Goal: Share content: Share content

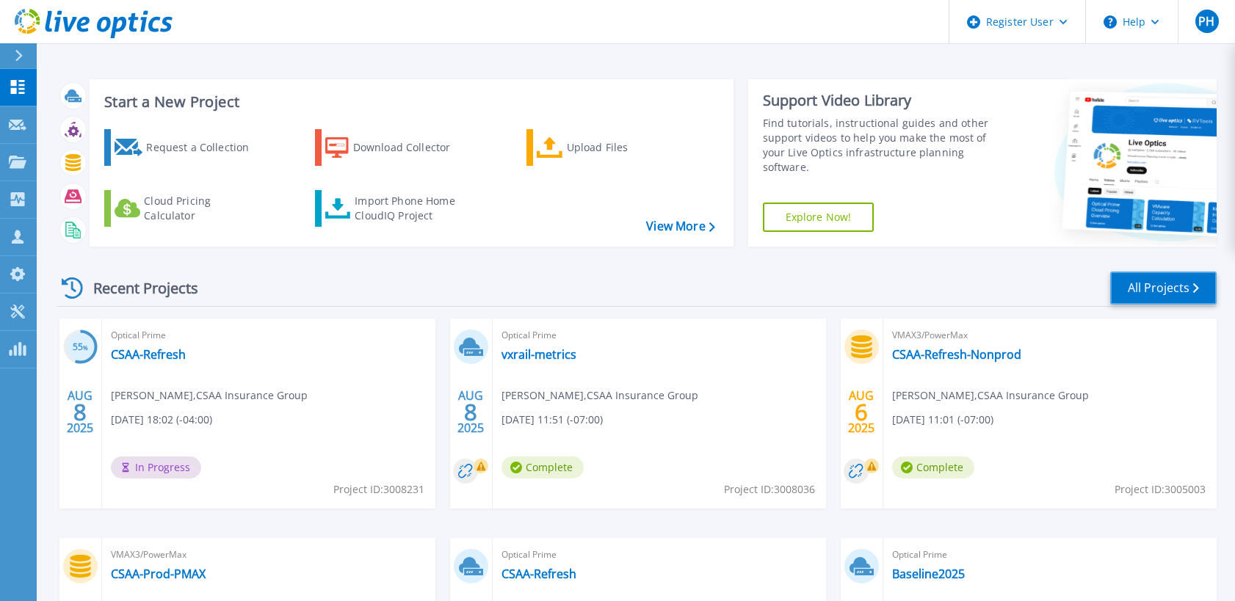
click at [1174, 291] on link "All Projects" at bounding box center [1163, 288] width 106 height 33
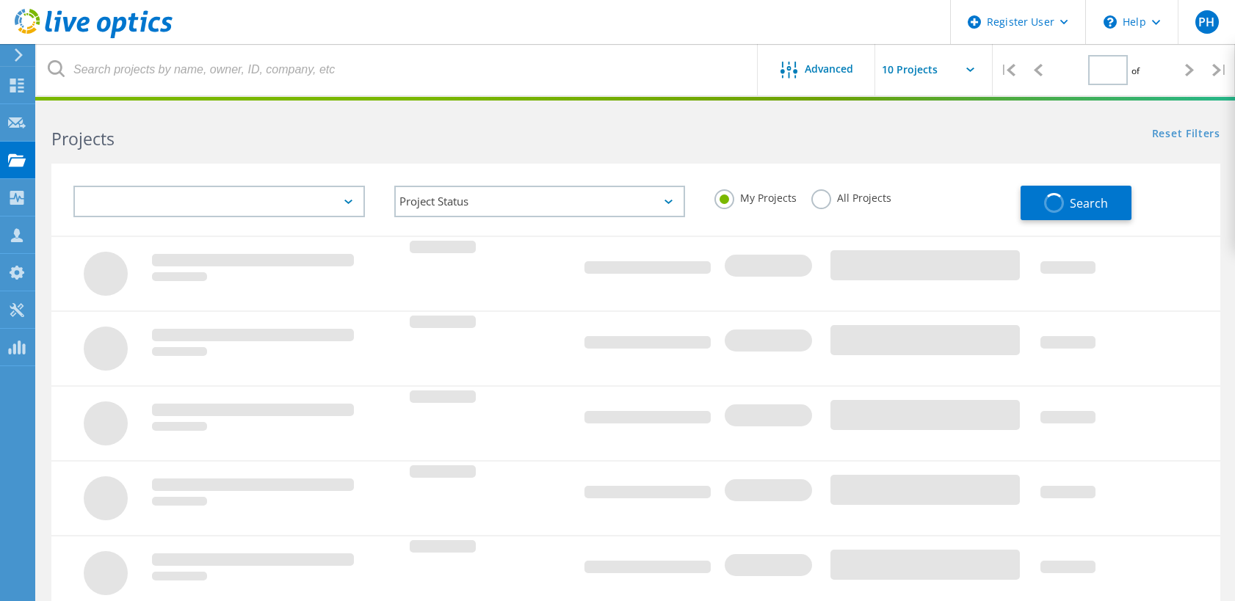
type input "1"
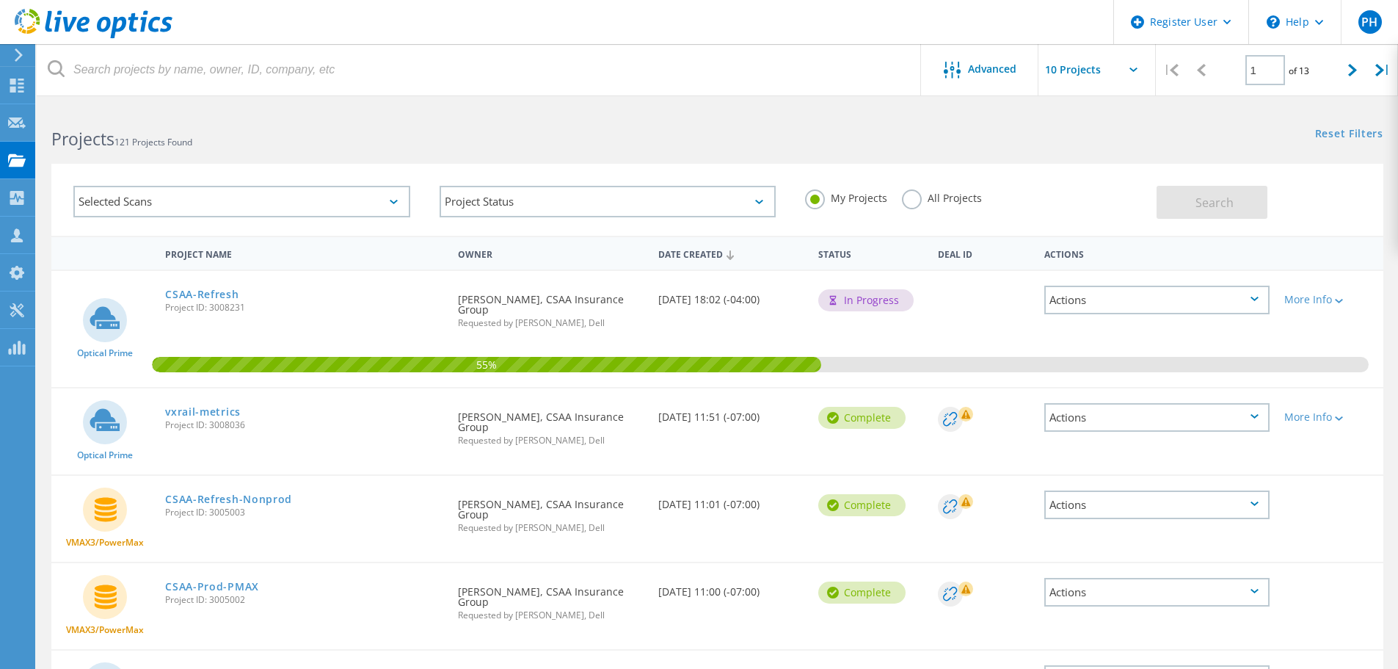
click at [945, 305] on div "55%" at bounding box center [717, 329] width 1332 height 116
click at [1234, 302] on div "More Info" at bounding box center [1330, 299] width 92 height 10
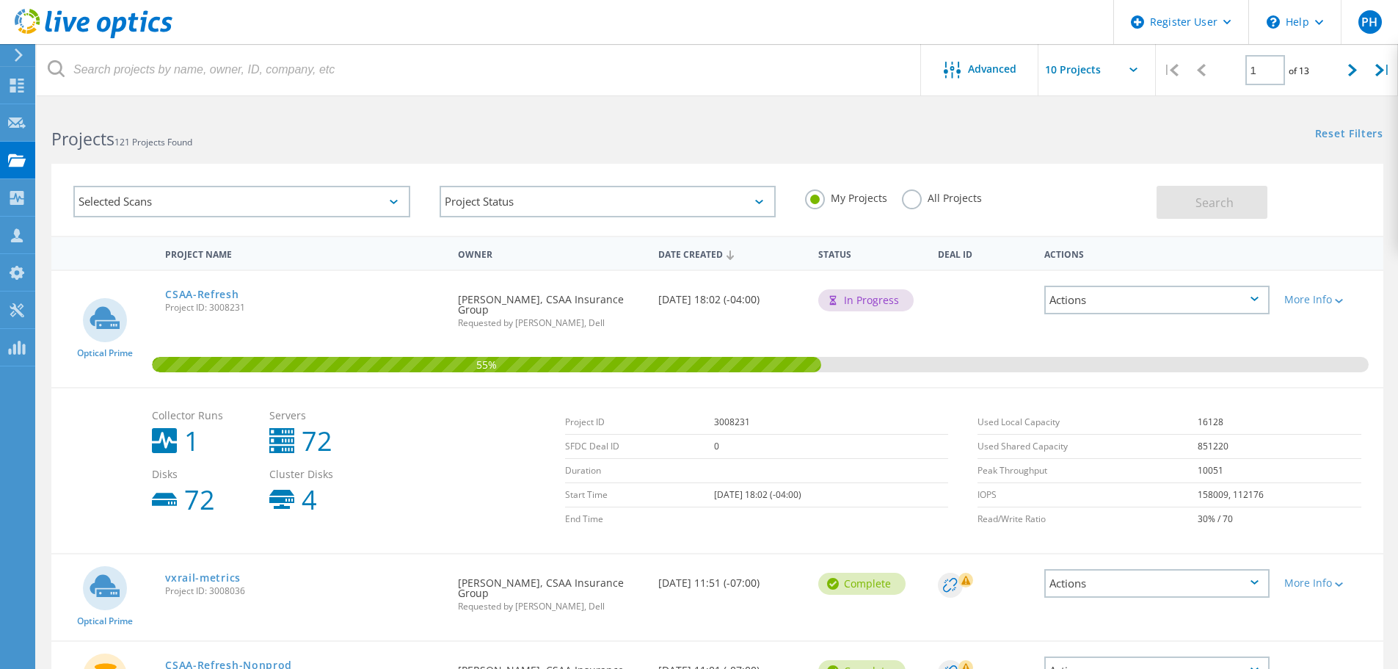
click at [1229, 301] on div "Actions" at bounding box center [1156, 300] width 225 height 29
click at [1083, 327] on div "Share" at bounding box center [1157, 322] width 222 height 23
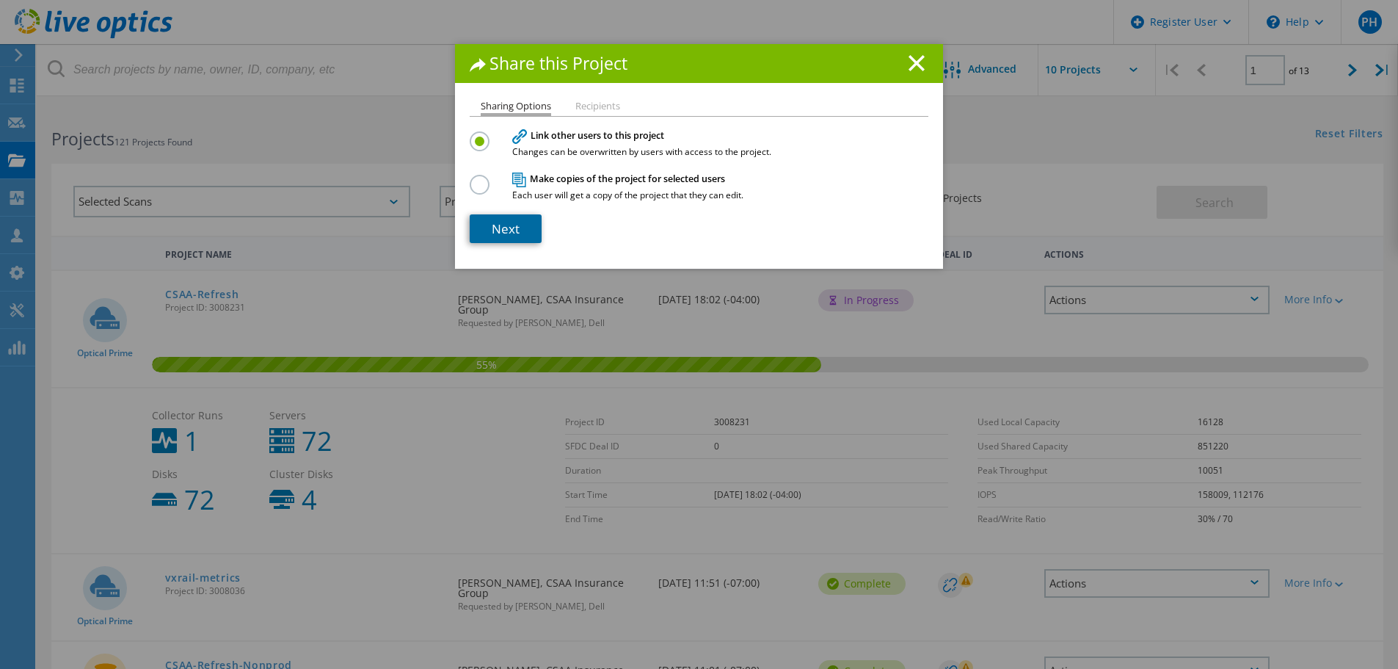
click at [501, 226] on link "Next" at bounding box center [506, 228] width 72 height 29
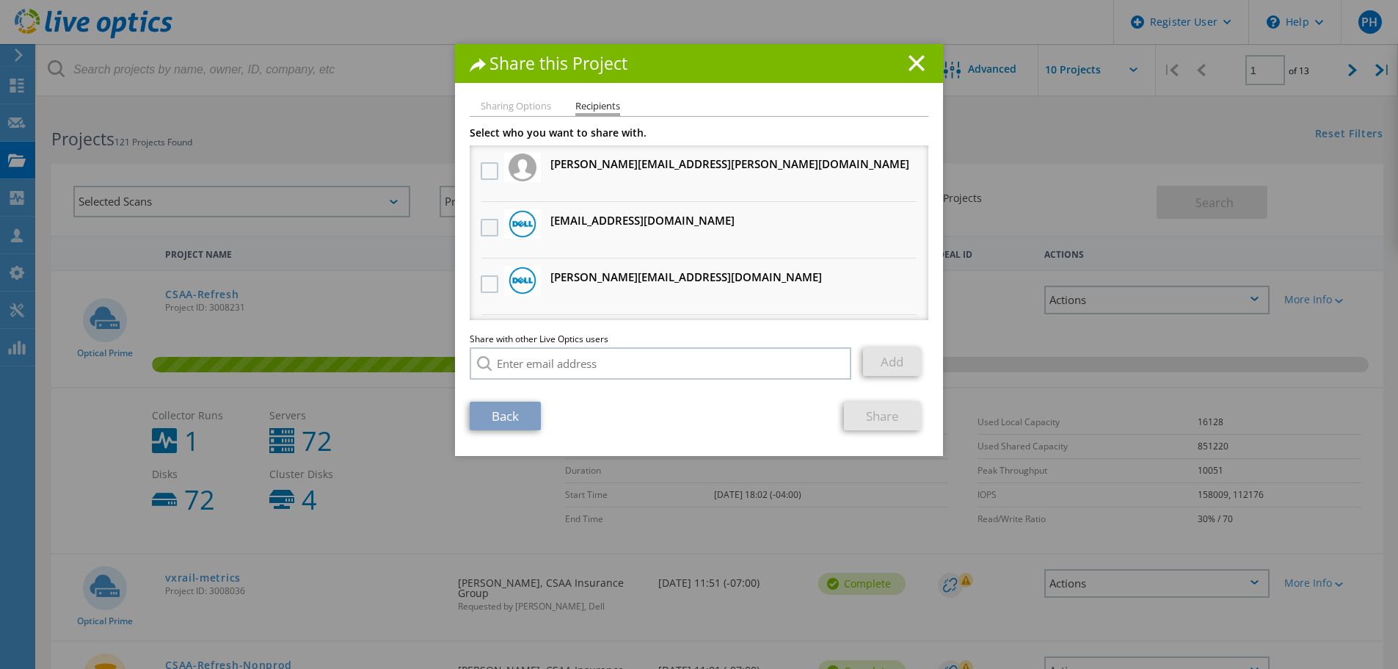
click at [491, 224] on label at bounding box center [491, 228] width 21 height 18
click at [0, 0] on input "checkbox" at bounding box center [0, 0] width 0 height 0
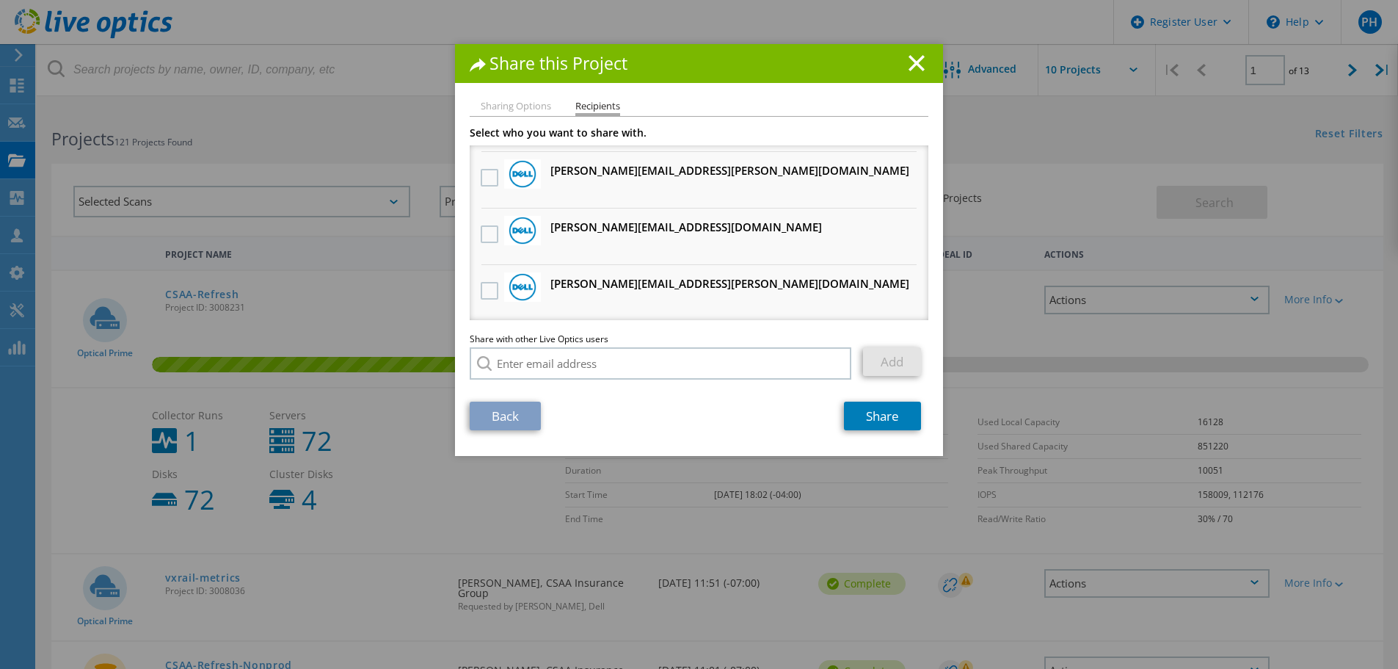
scroll to position [514, 0]
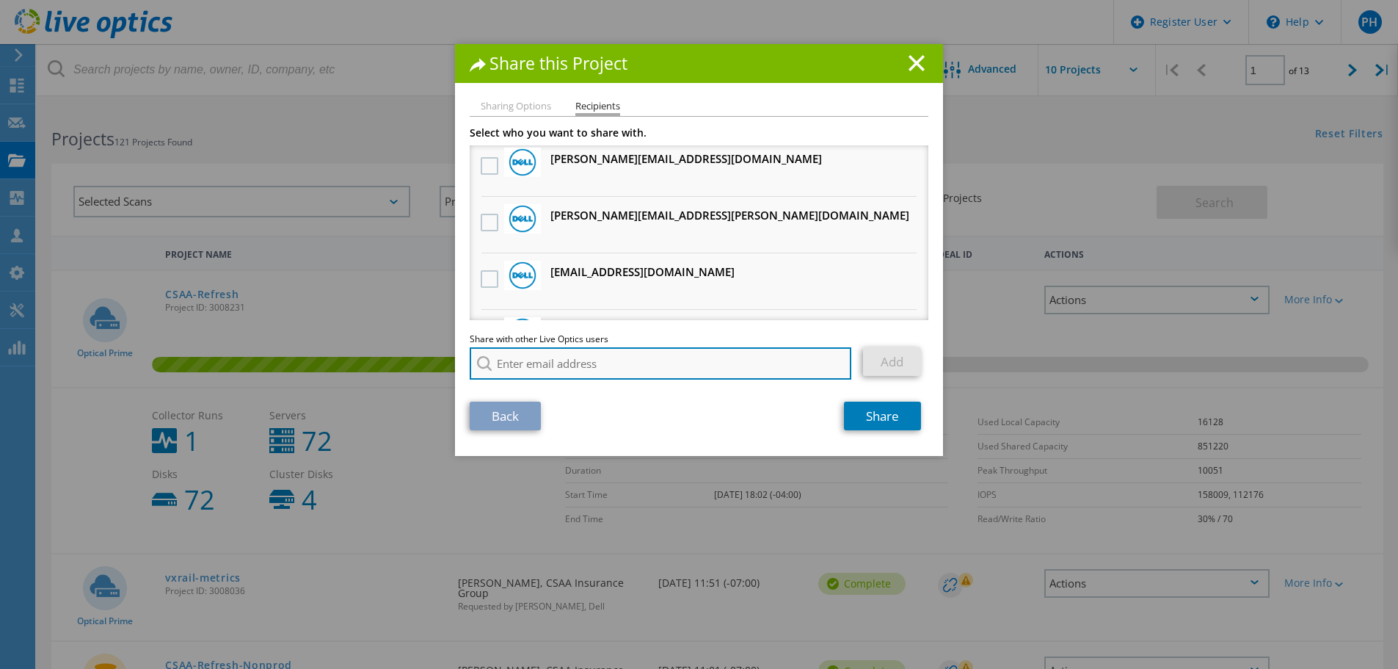
click at [555, 359] on input "search" at bounding box center [661, 363] width 382 height 32
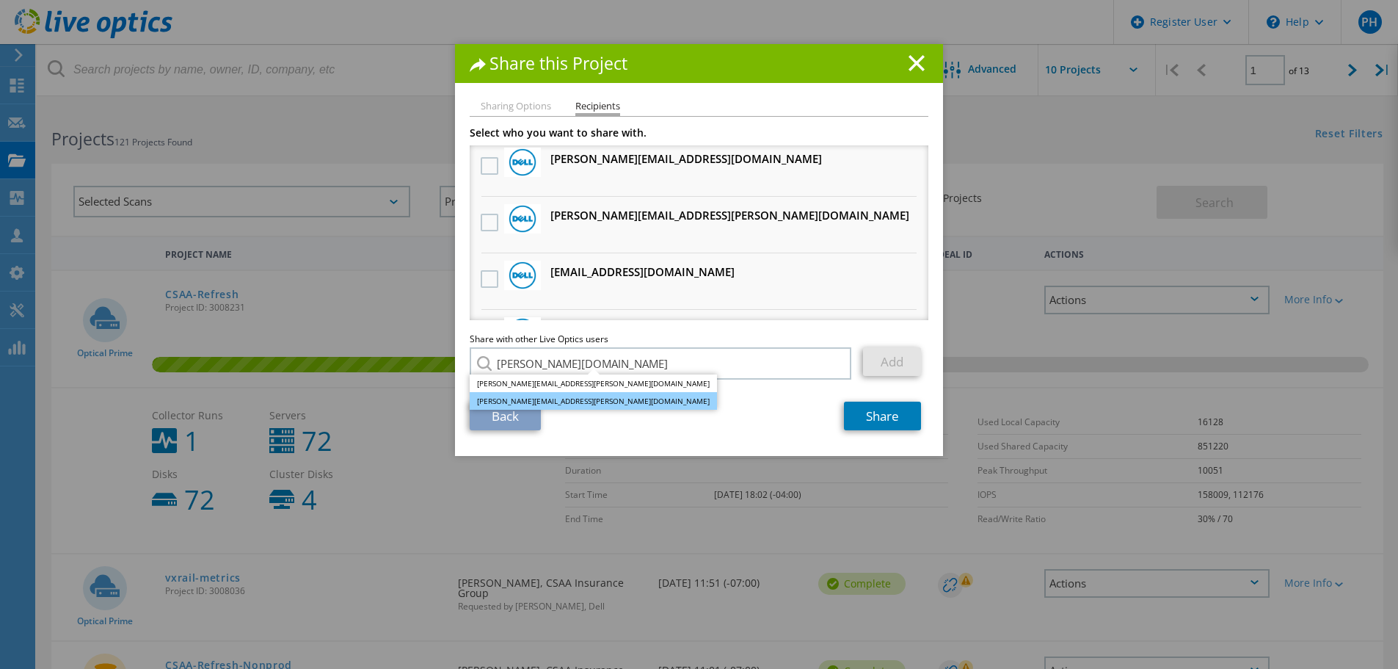
click at [557, 399] on li "[PERSON_NAME][EMAIL_ADDRESS][PERSON_NAME][DOMAIN_NAME]" at bounding box center [593, 401] width 247 height 18
type input "[PERSON_NAME][EMAIL_ADDRESS][PERSON_NAME][DOMAIN_NAME]"
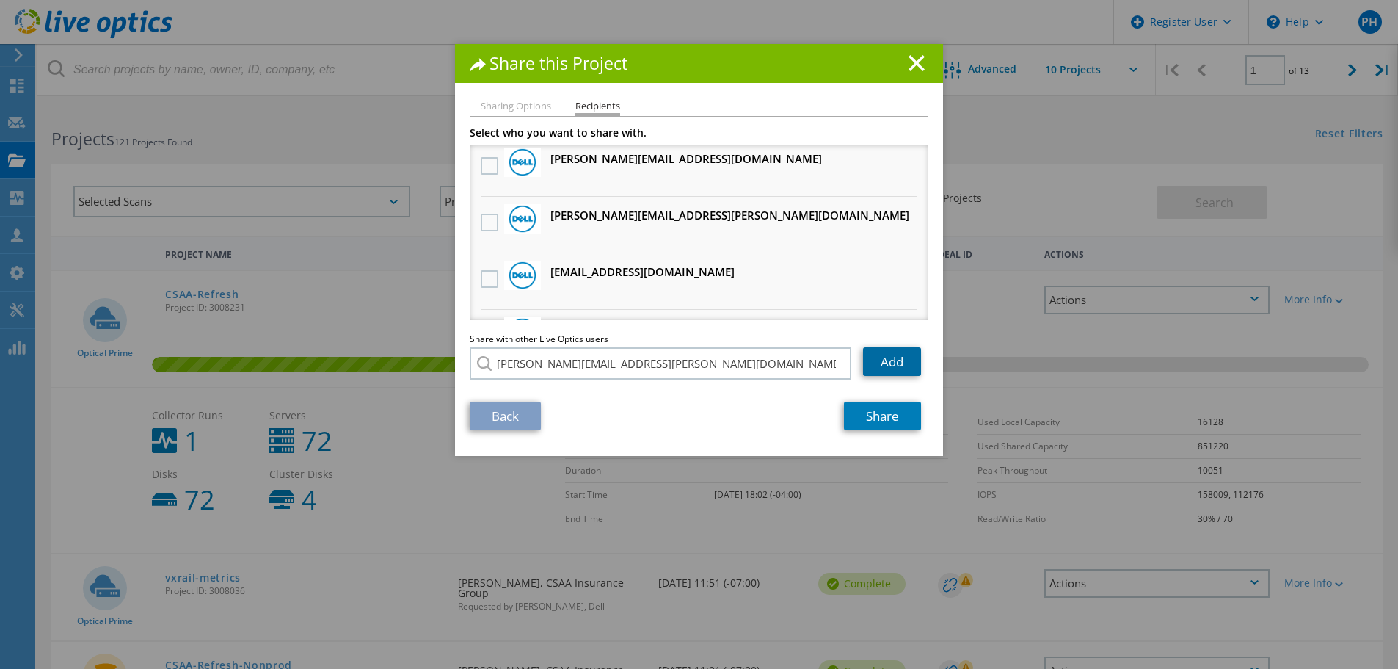
click at [892, 363] on link "Add" at bounding box center [892, 361] width 58 height 29
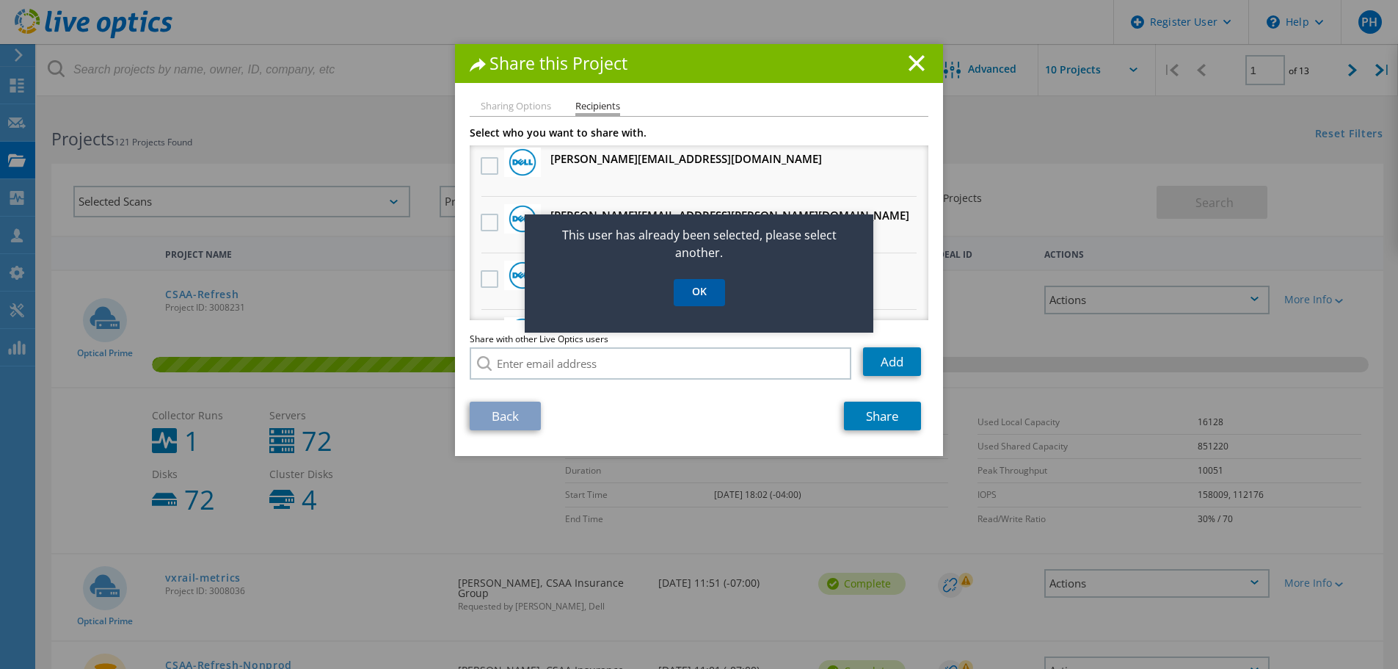
click at [711, 288] on link "OK" at bounding box center [699, 292] width 51 height 27
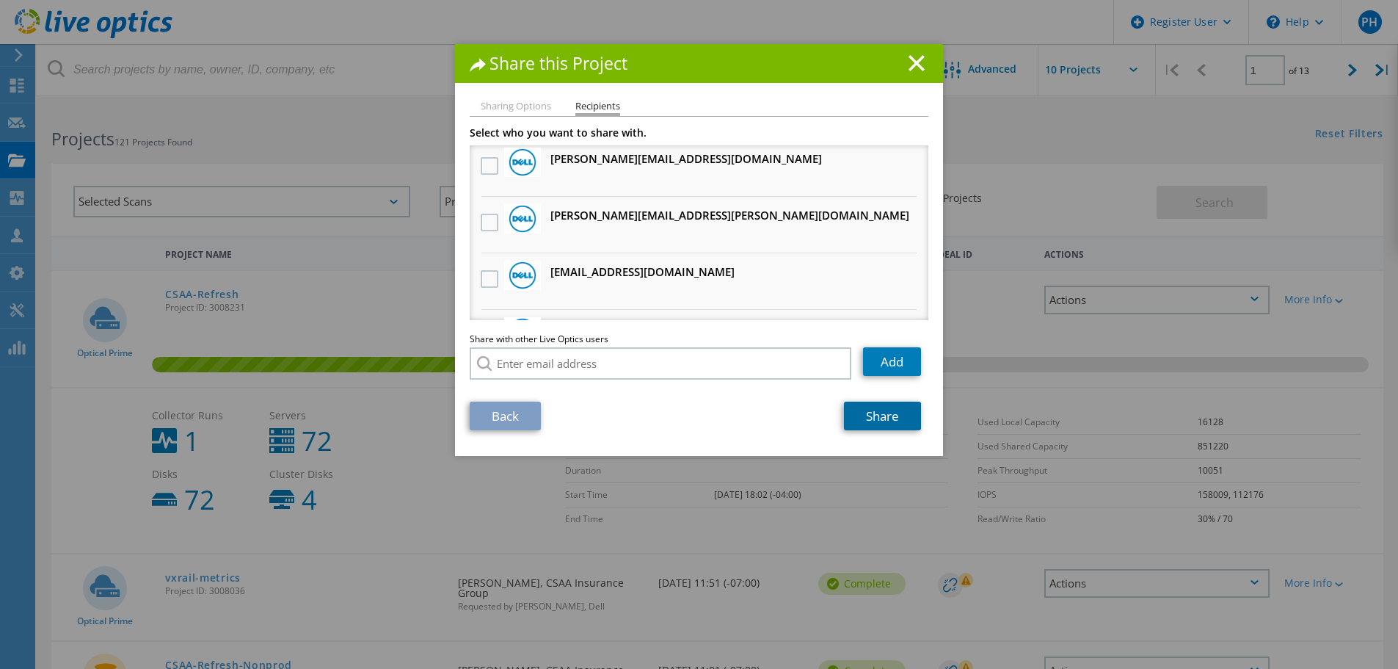
click at [880, 413] on link "Share" at bounding box center [882, 415] width 77 height 29
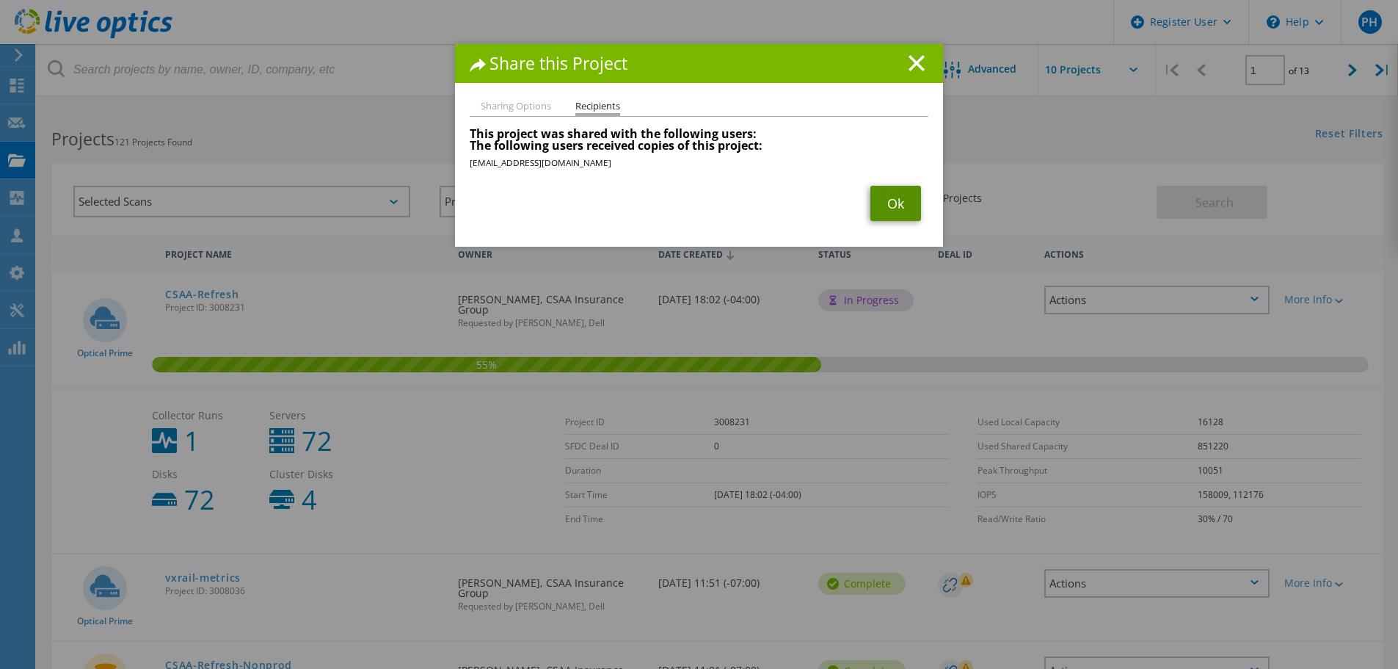
click at [874, 200] on link "Ok" at bounding box center [896, 203] width 51 height 35
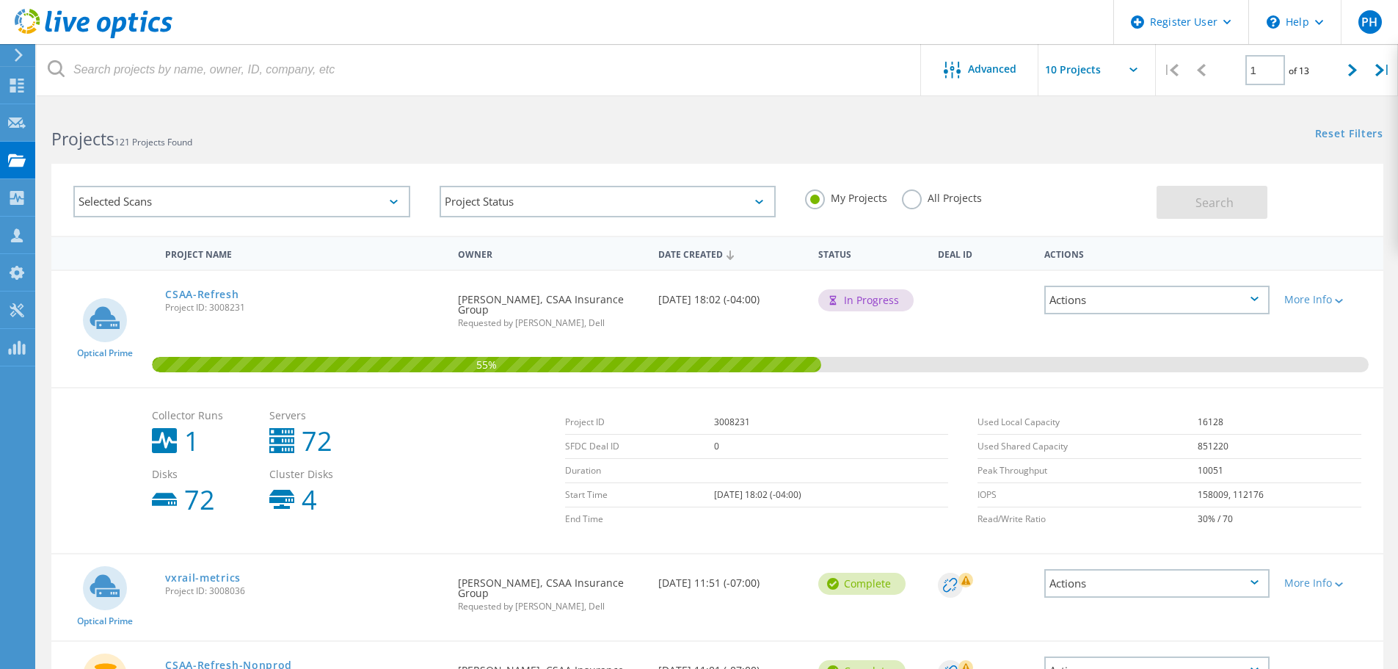
click at [1234, 298] on icon at bounding box center [1255, 299] width 8 height 4
click at [1130, 329] on div "Share" at bounding box center [1157, 322] width 222 height 23
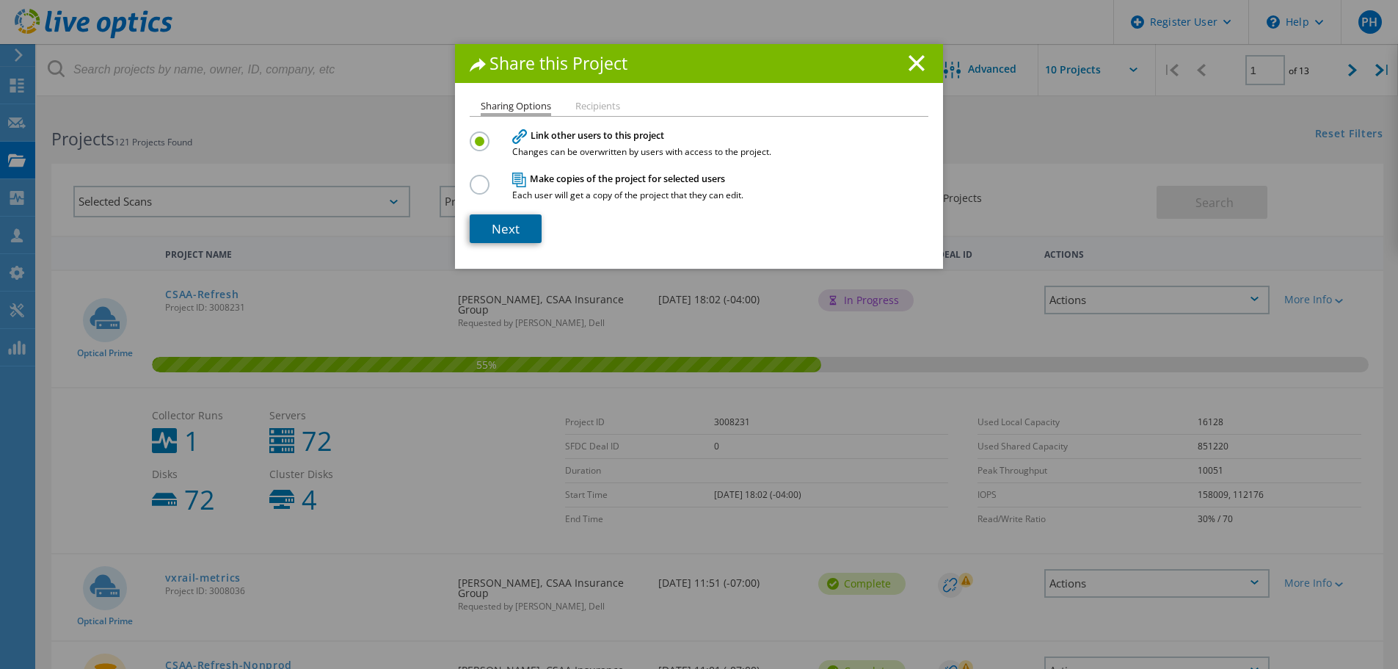
click at [484, 233] on link "Next" at bounding box center [506, 228] width 72 height 29
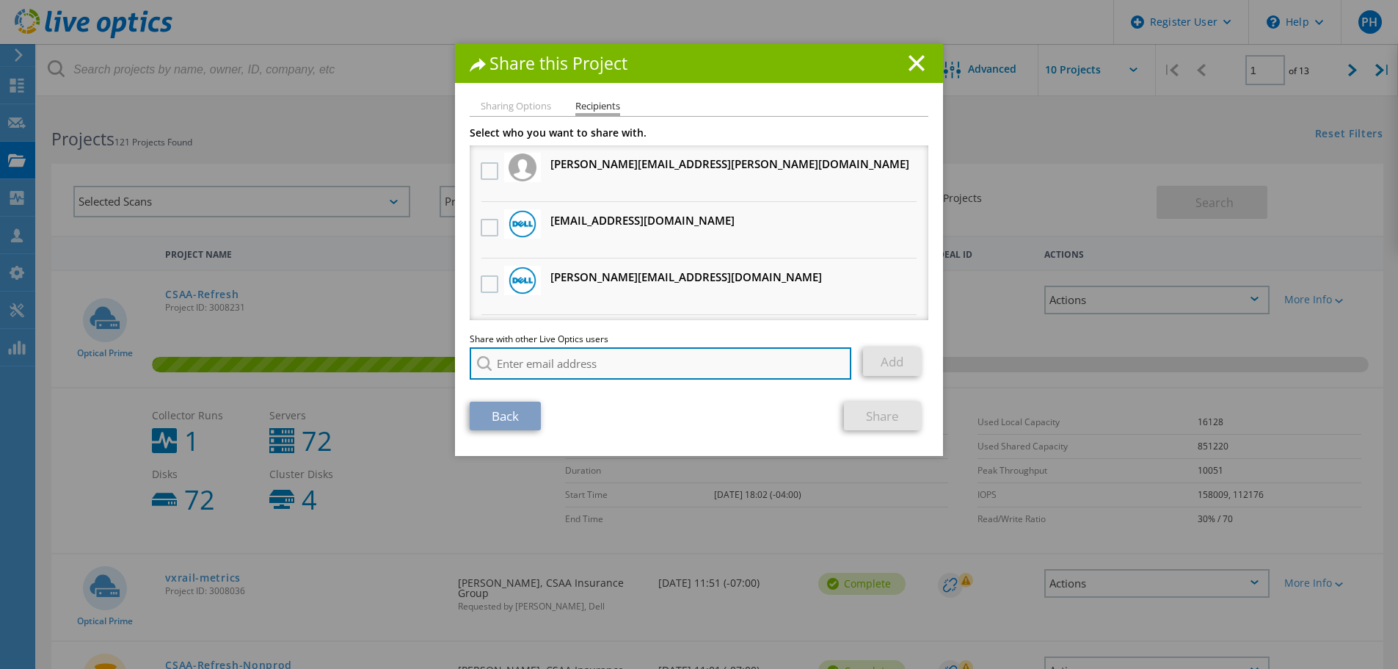
click at [645, 364] on input "search" at bounding box center [661, 363] width 382 height 32
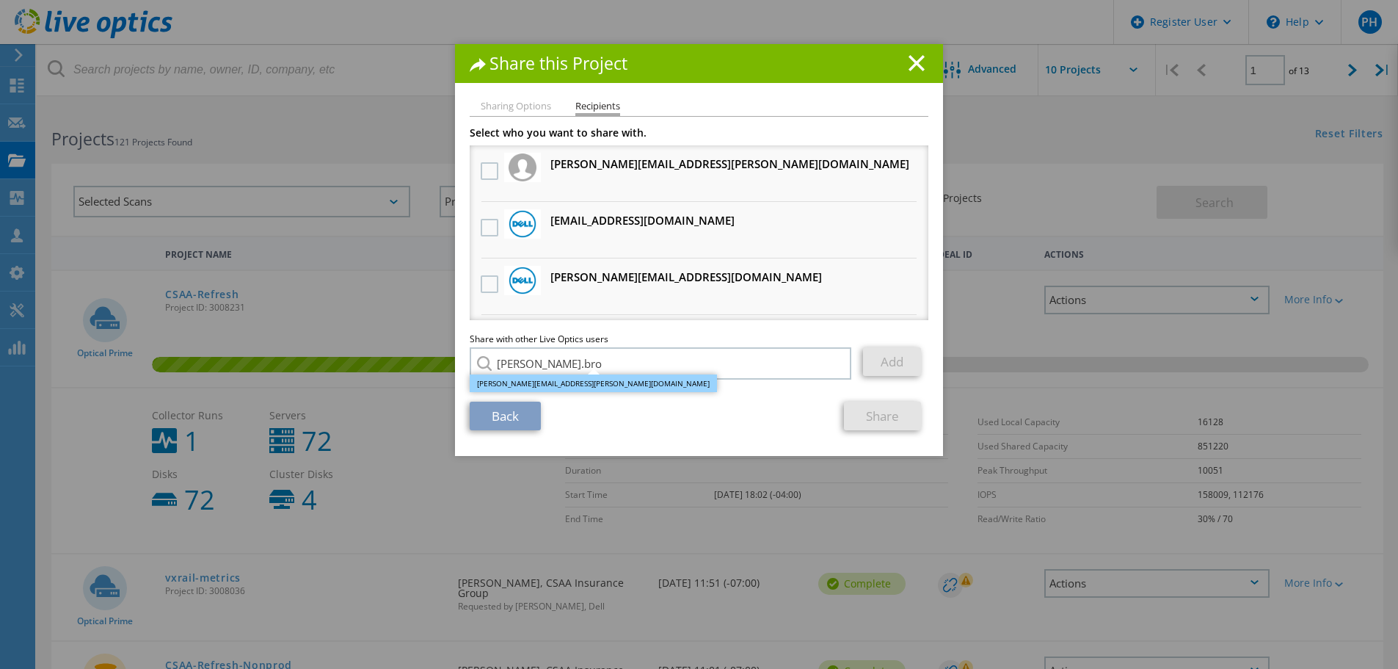
click at [547, 385] on li "[PERSON_NAME][EMAIL_ADDRESS][PERSON_NAME][DOMAIN_NAME]" at bounding box center [593, 383] width 247 height 18
type input "[PERSON_NAME][EMAIL_ADDRESS][PERSON_NAME][DOMAIN_NAME]"
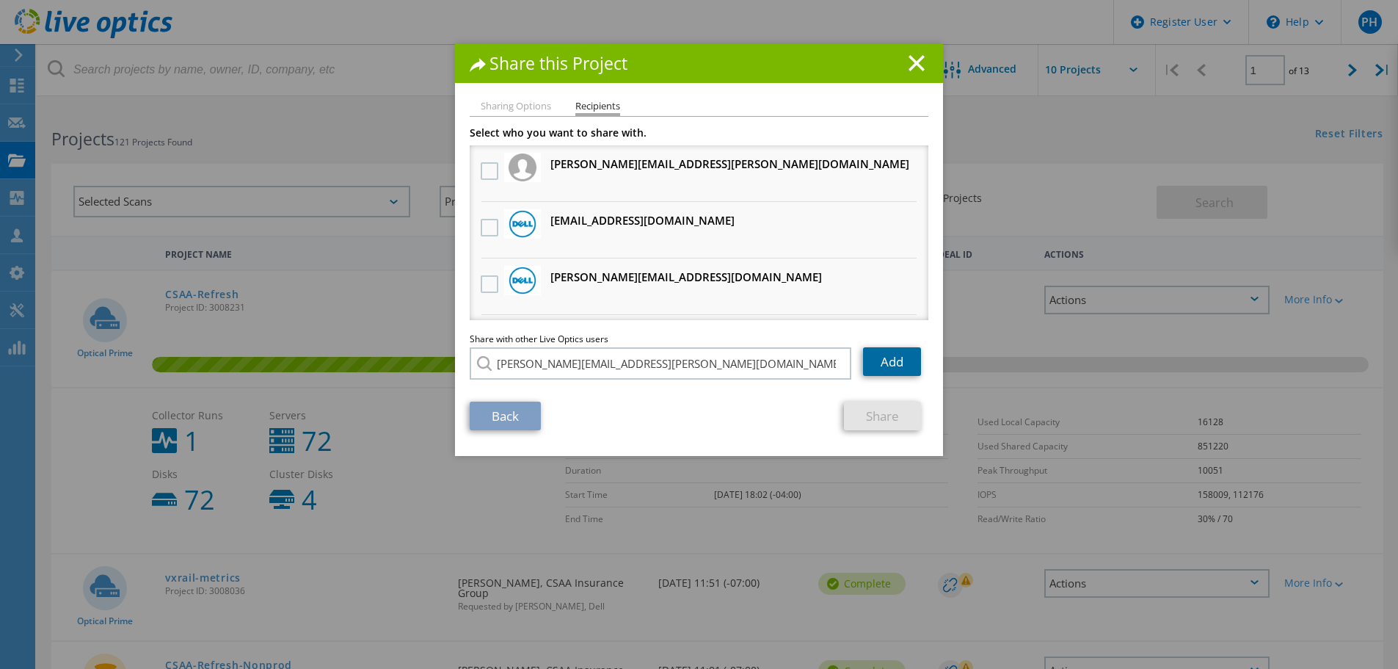
click at [886, 359] on link "Add" at bounding box center [892, 361] width 58 height 29
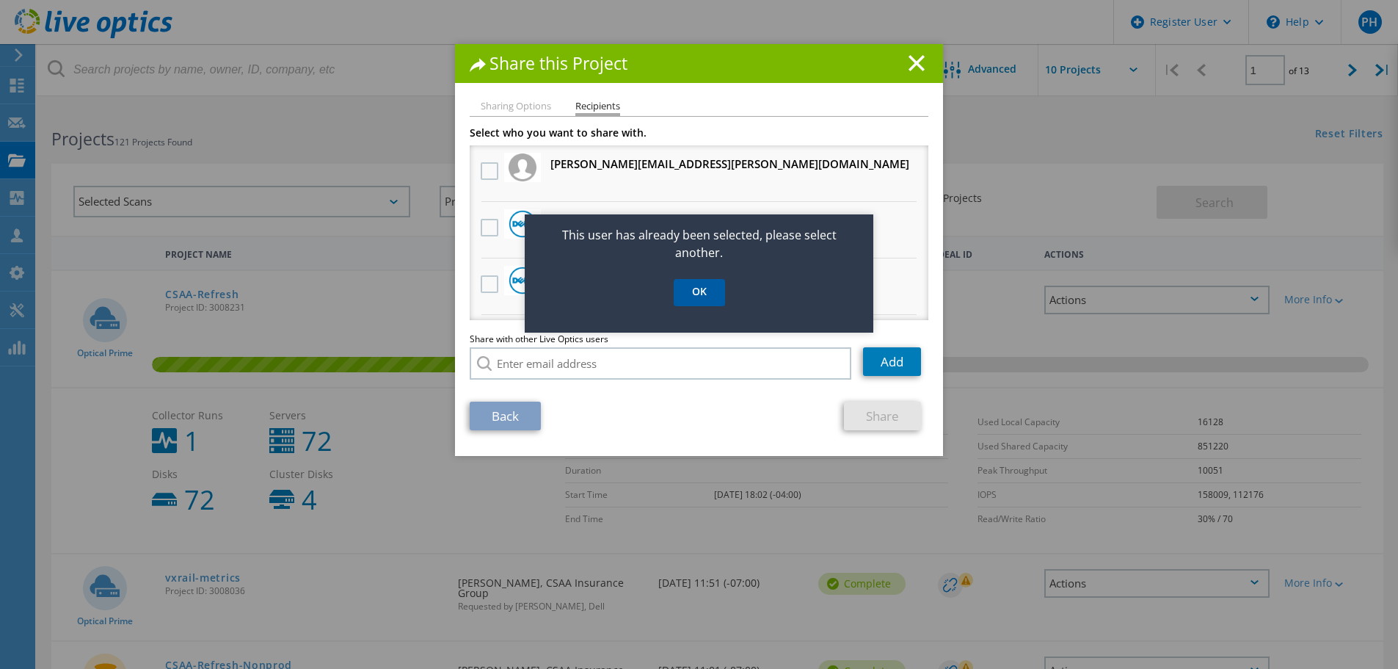
click at [702, 291] on link "OK" at bounding box center [699, 292] width 51 height 27
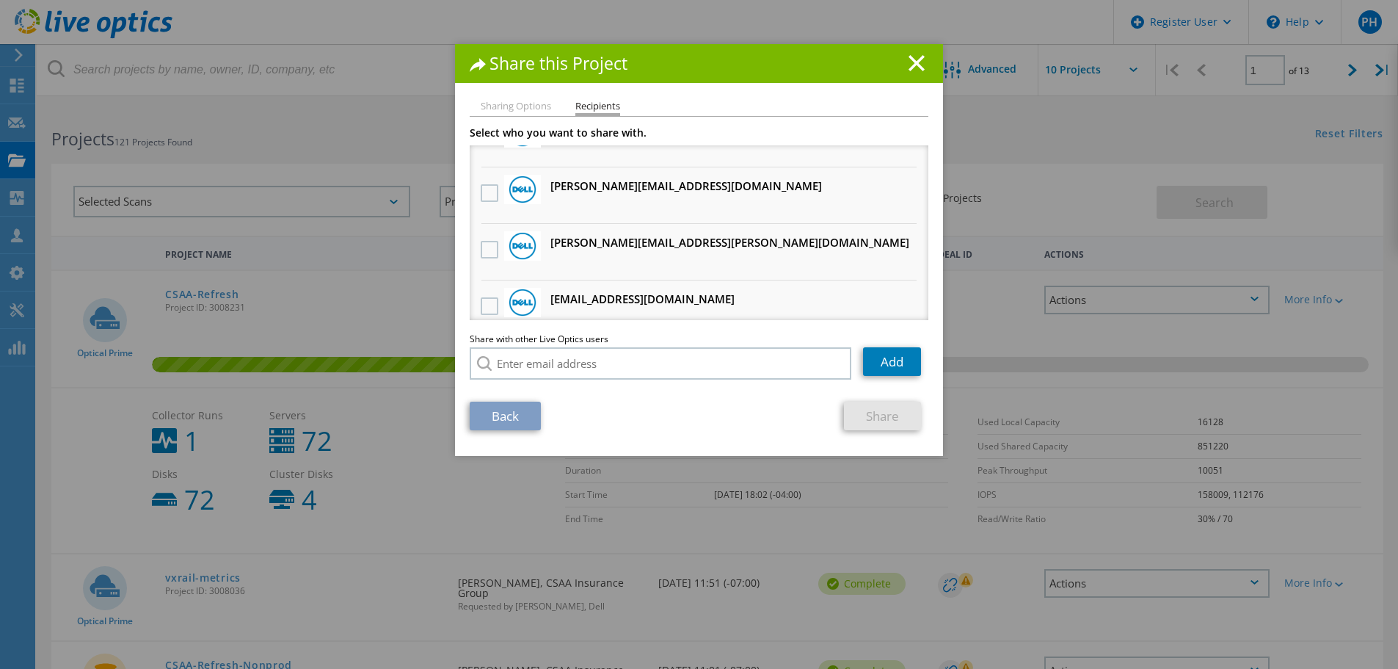
scroll to position [463, 0]
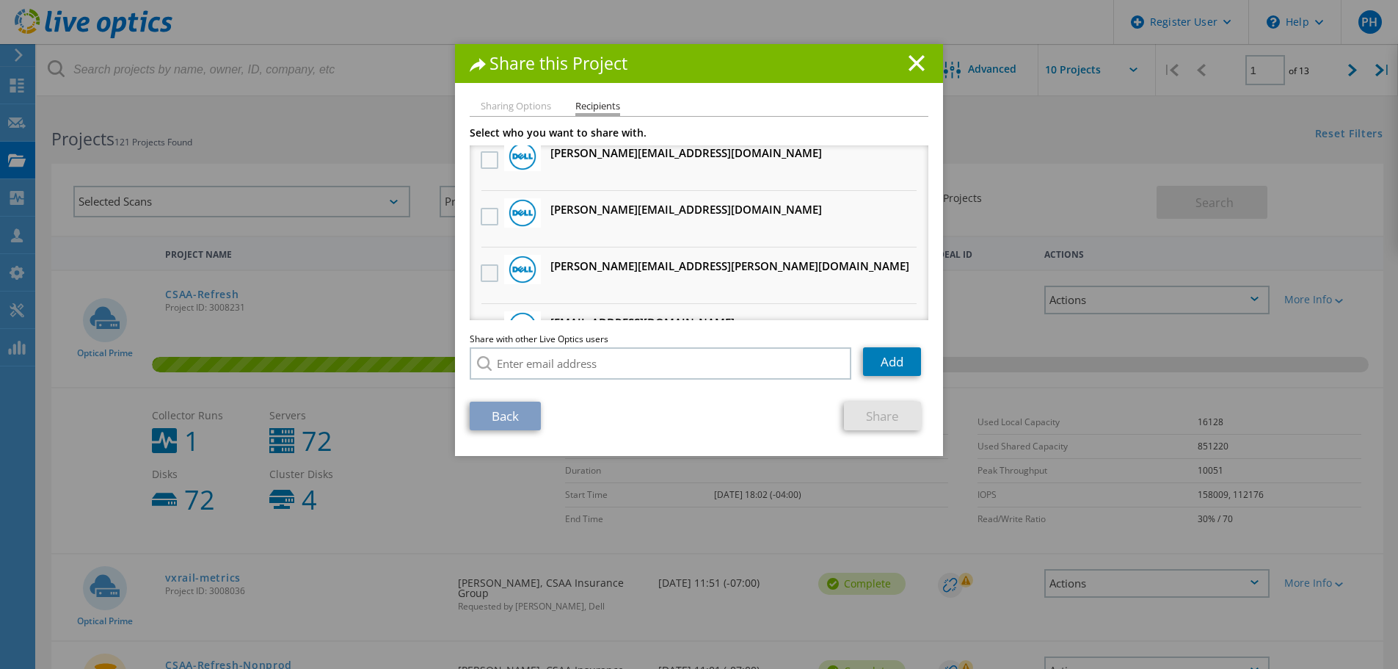
click at [485, 272] on label at bounding box center [491, 273] width 21 height 18
click at [0, 0] on input "checkbox" at bounding box center [0, 0] width 0 height 0
click at [873, 413] on link "Share" at bounding box center [882, 415] width 77 height 29
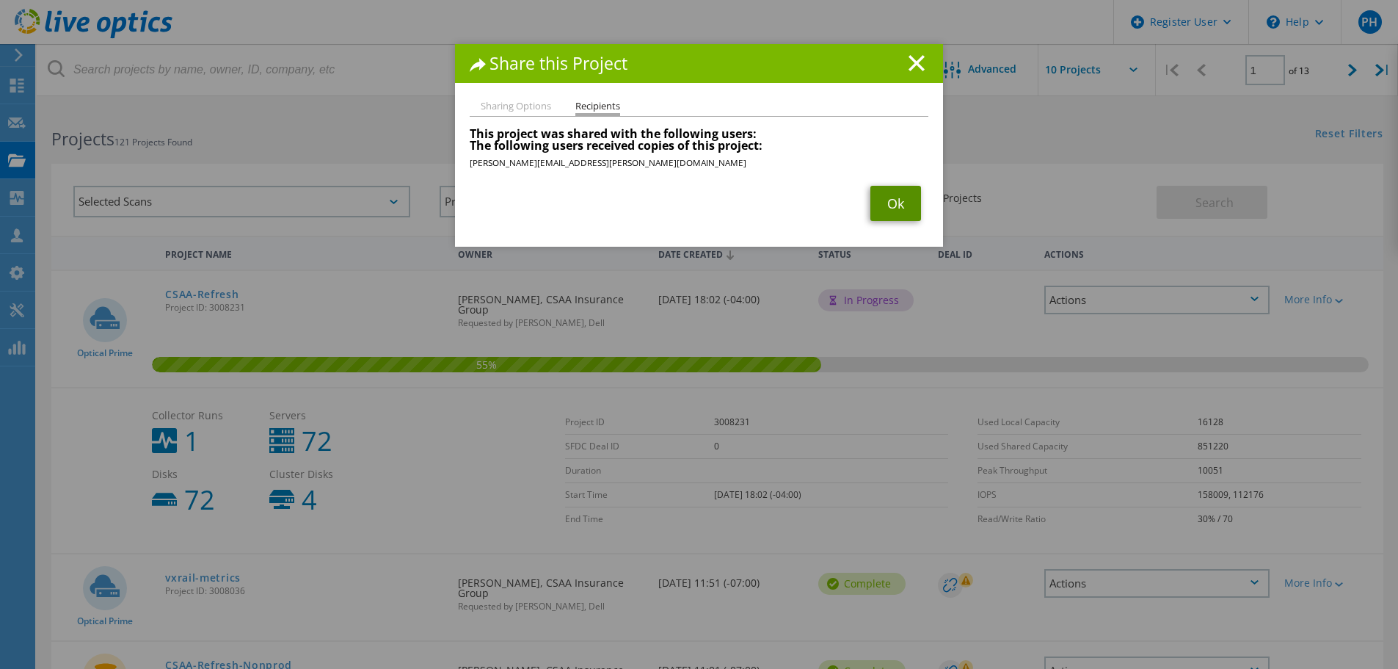
click at [887, 207] on link "Ok" at bounding box center [896, 203] width 51 height 35
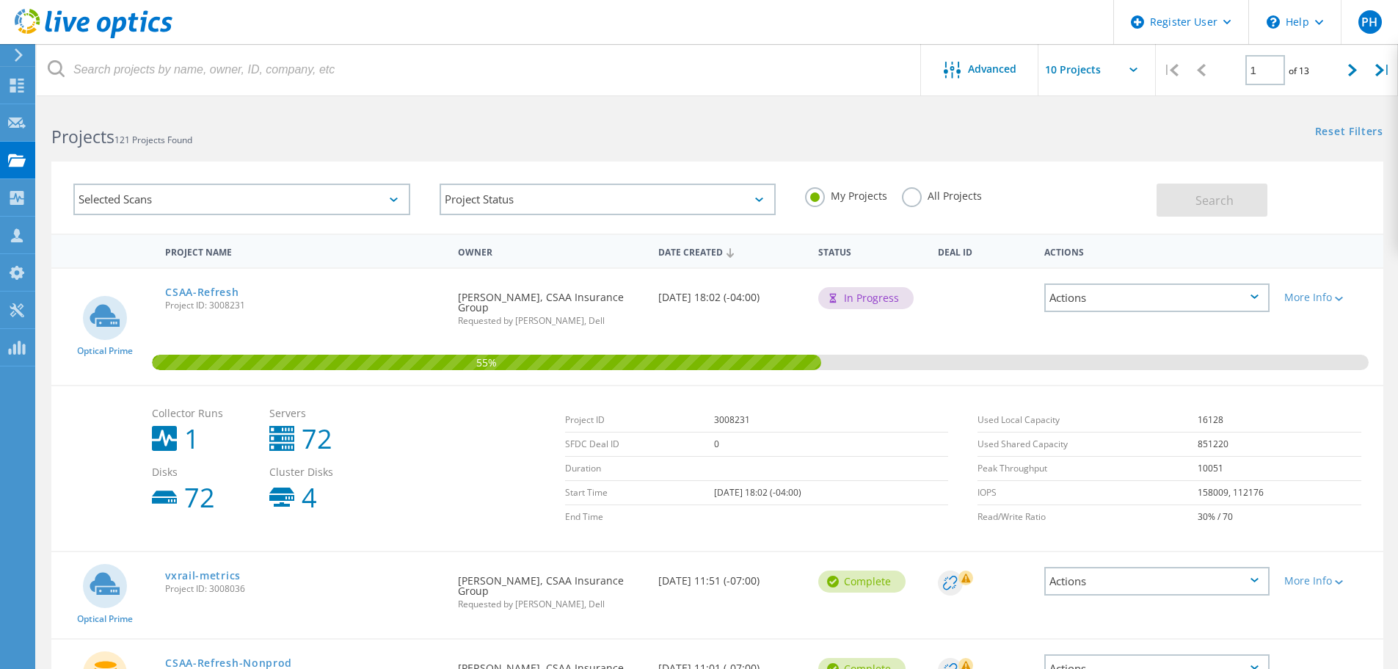
scroll to position [0, 0]
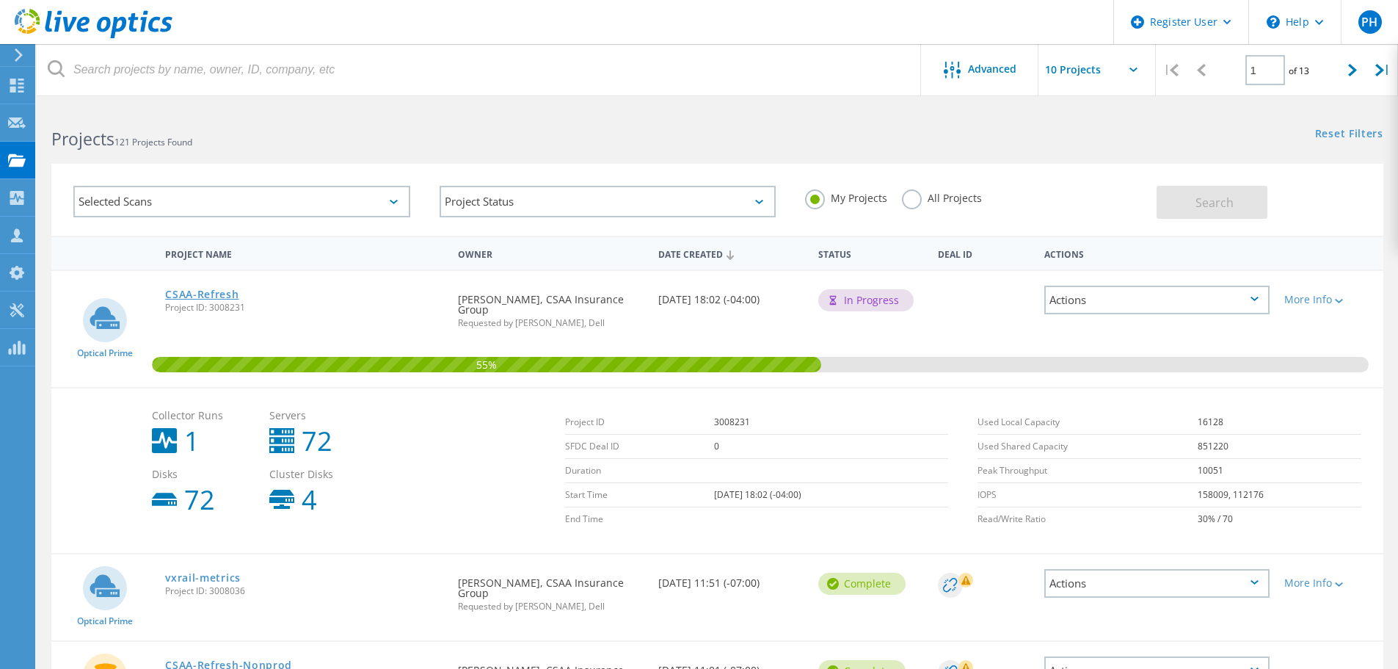
click at [207, 294] on link "CSAA-Refresh" at bounding box center [201, 294] width 73 height 10
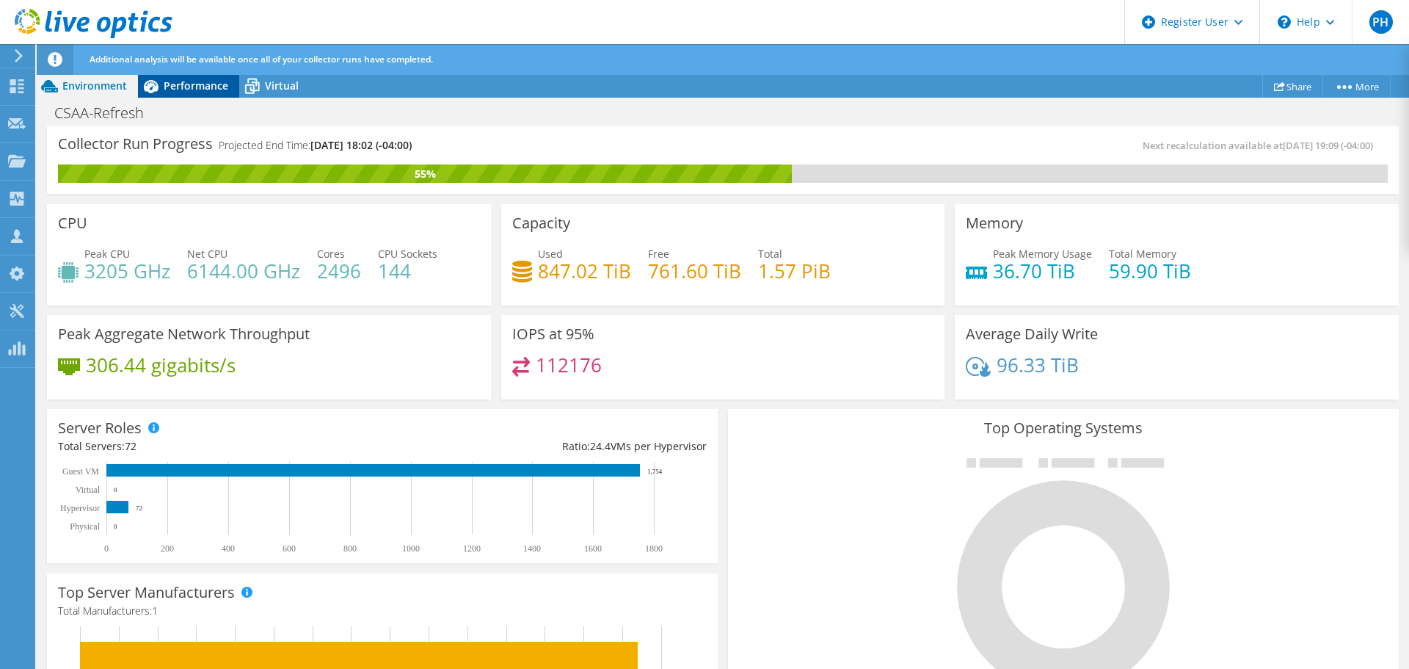
click at [195, 90] on span "Performance" at bounding box center [196, 86] width 65 height 14
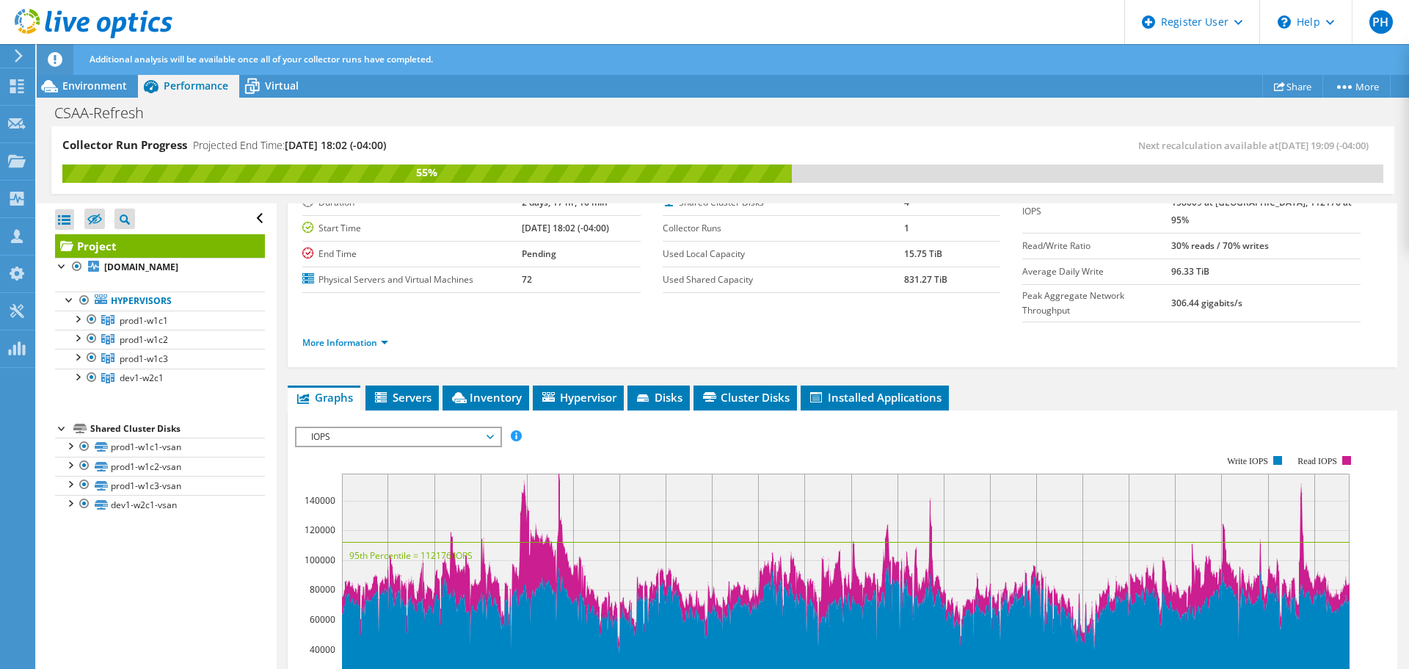
scroll to position [147, 0]
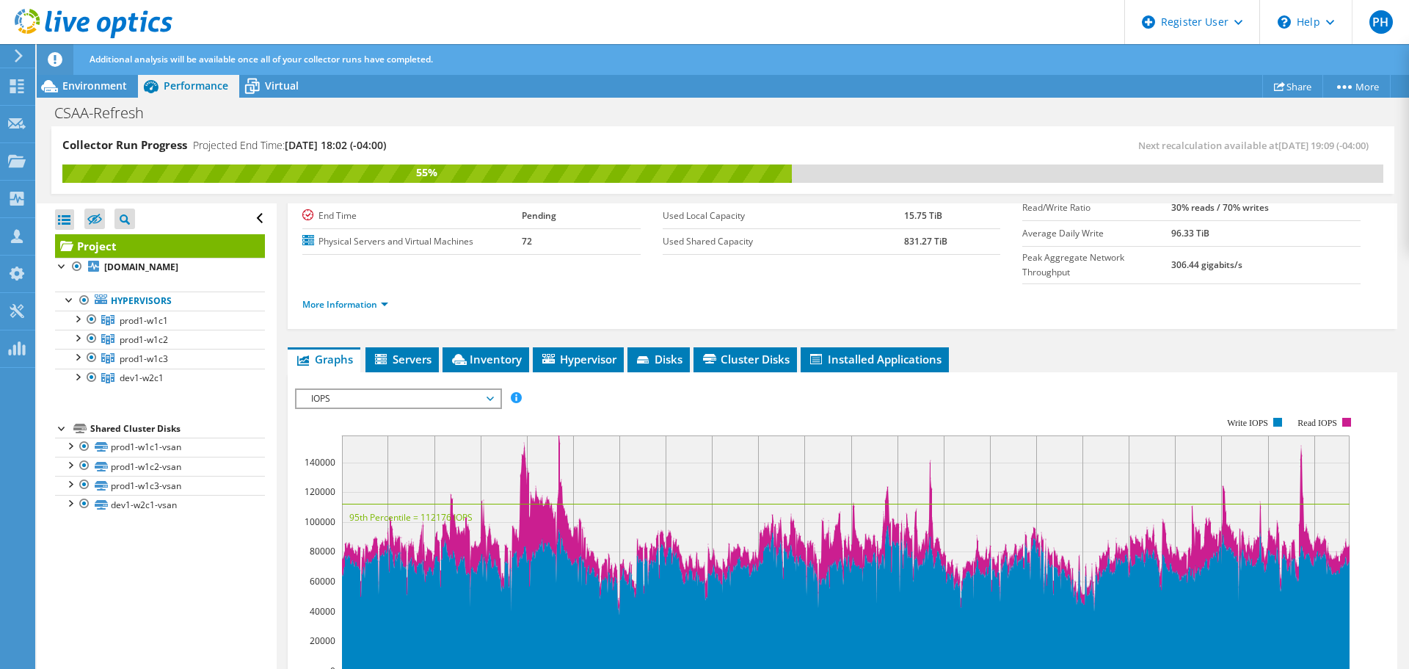
click at [450, 390] on span "IOPS" at bounding box center [398, 399] width 189 height 18
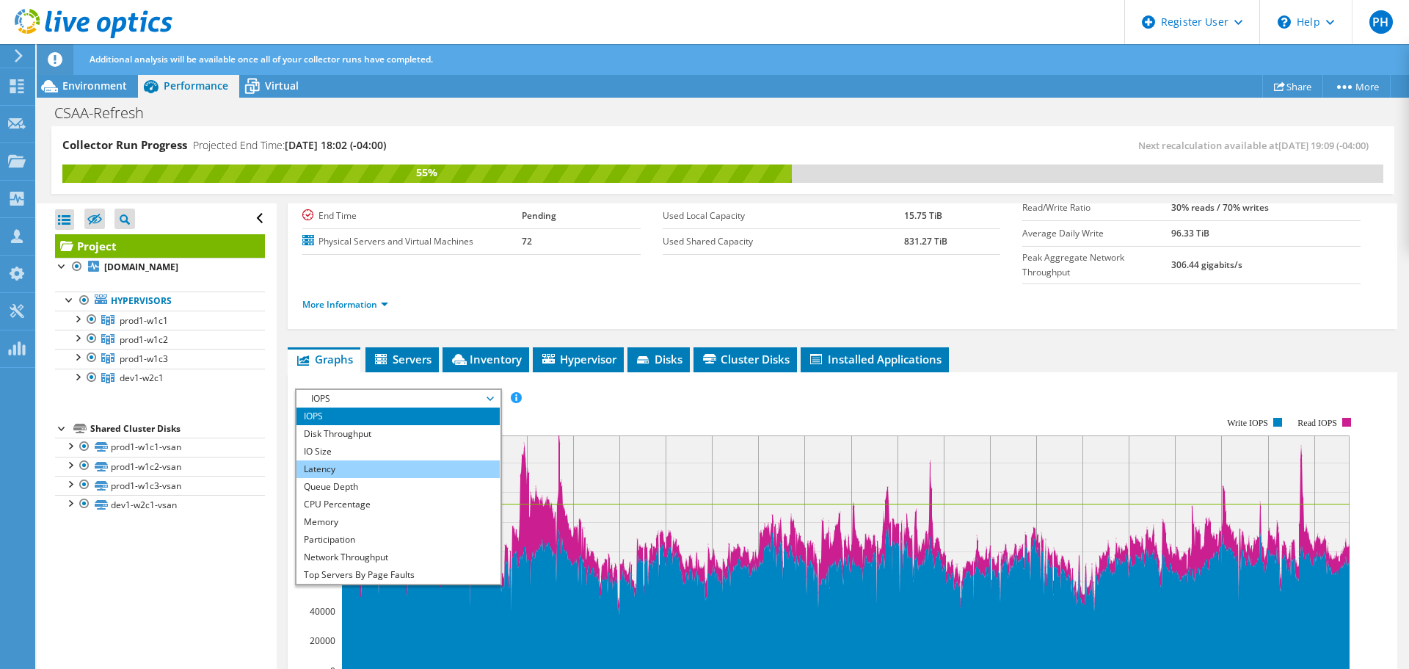
scroll to position [53, 0]
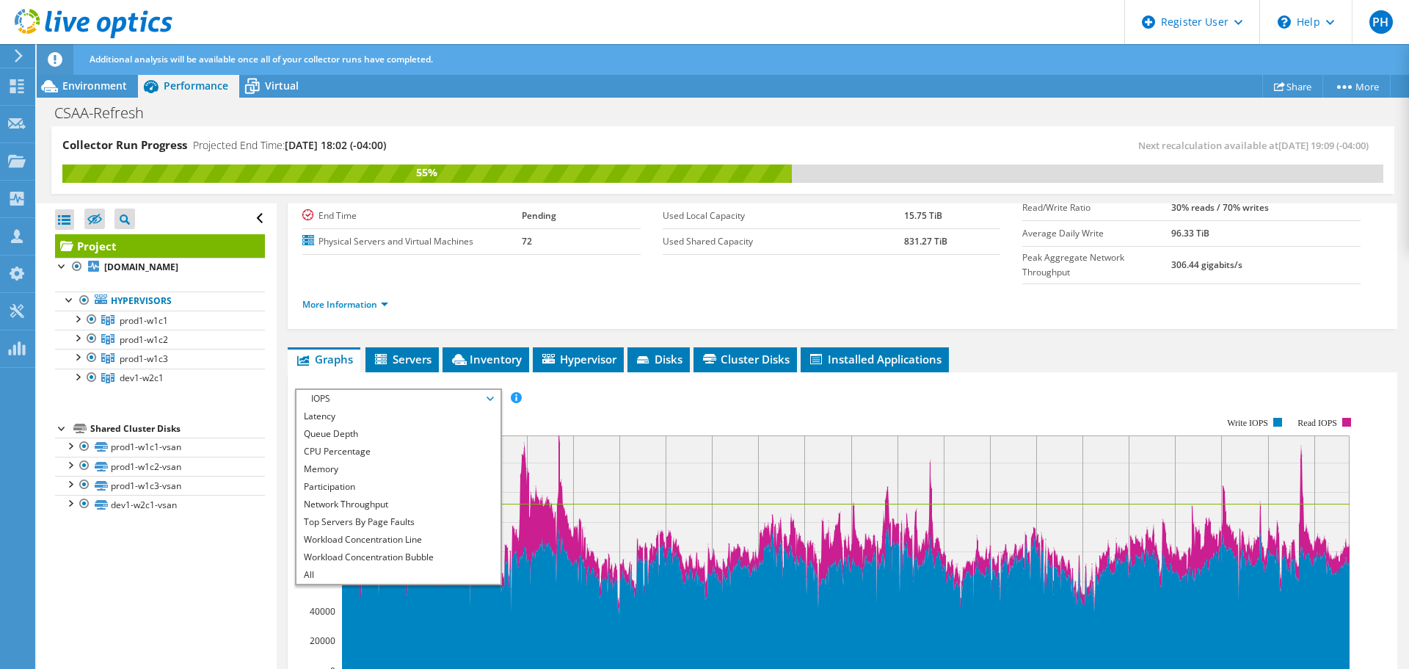
click at [677, 397] on rect at bounding box center [827, 544] width 1064 height 294
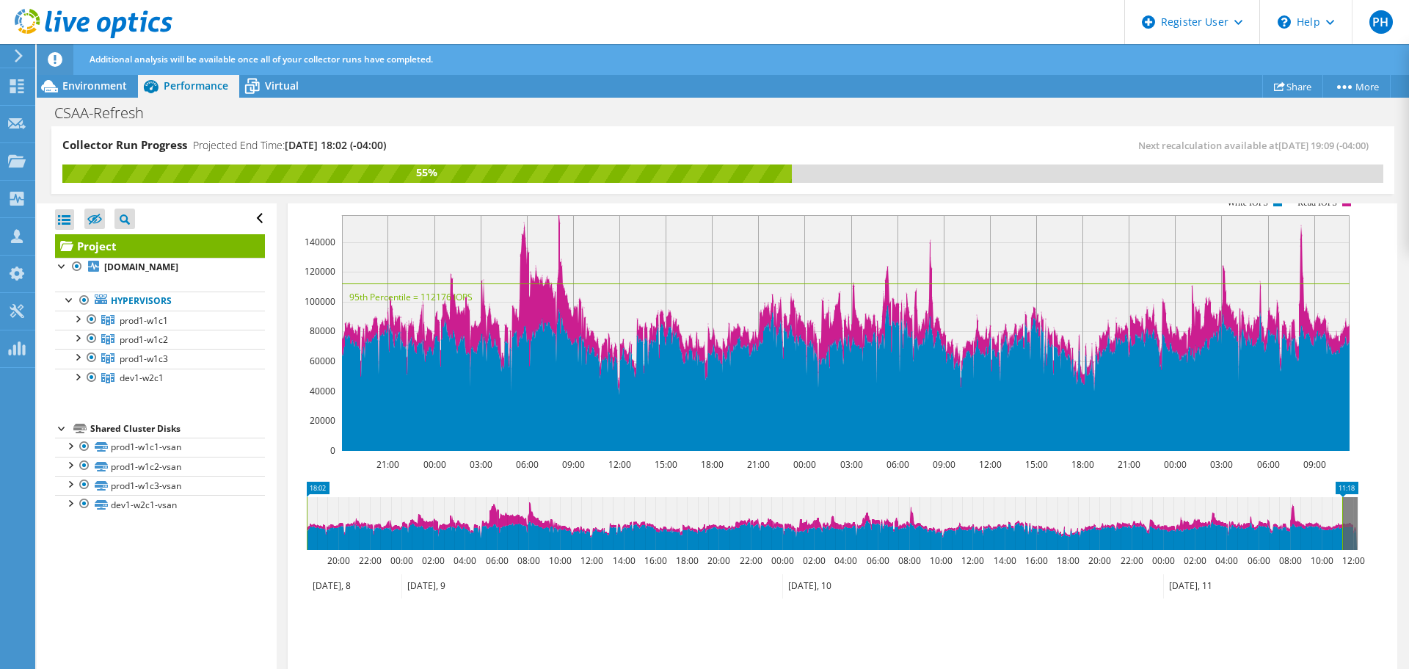
scroll to position [438, 0]
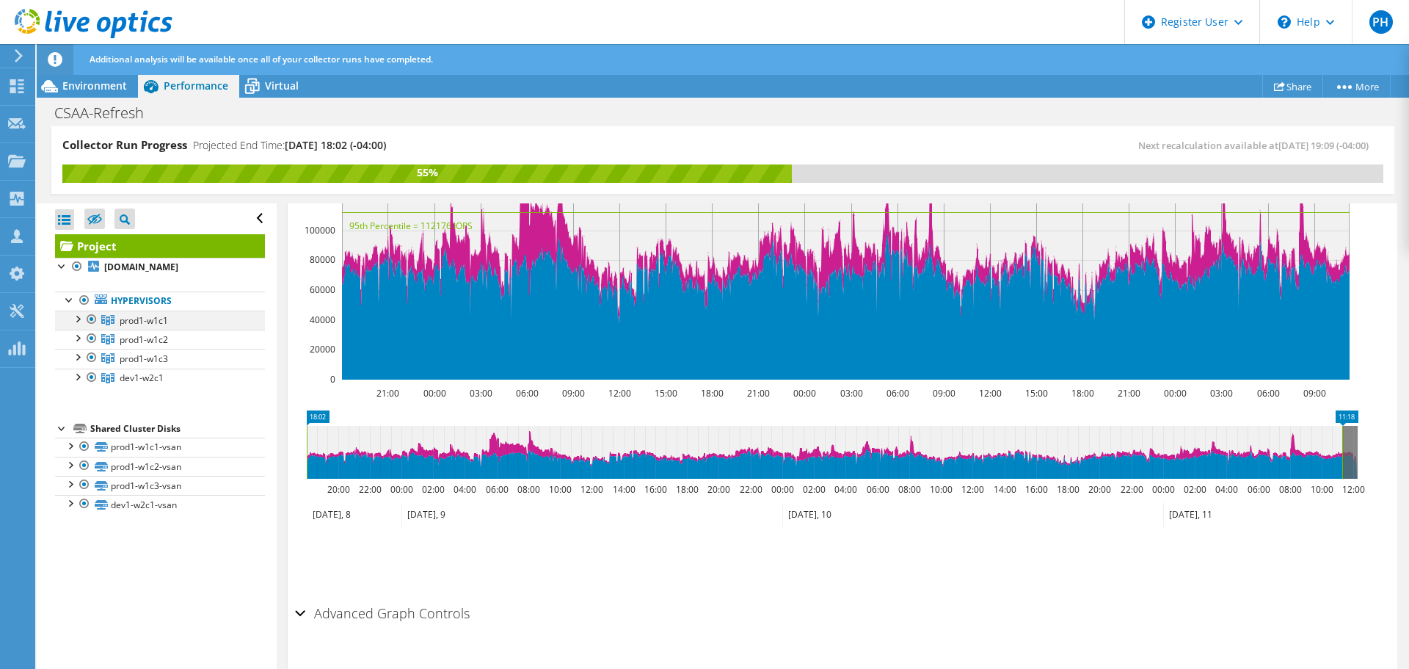
click at [76, 325] on div at bounding box center [77, 317] width 15 height 15
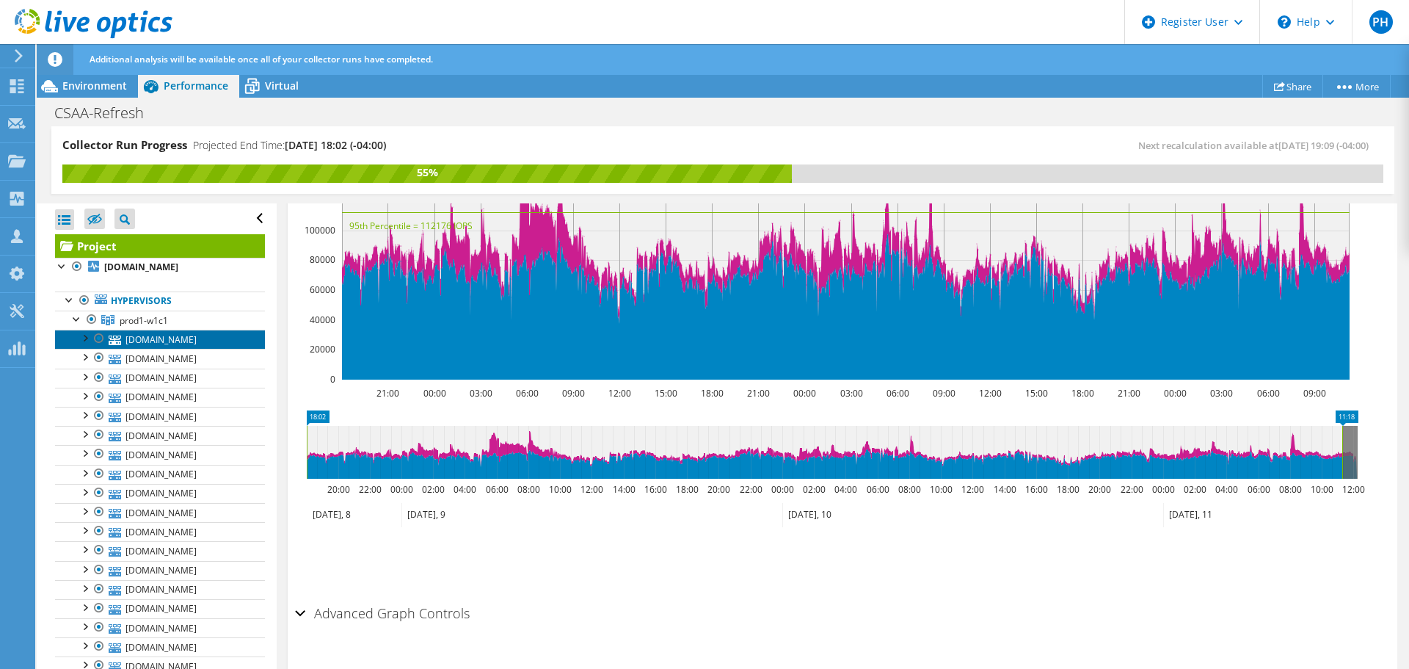
click at [167, 349] on link "prod1-w1c1-esxi01.ent.rt.csaa.com" at bounding box center [160, 339] width 210 height 19
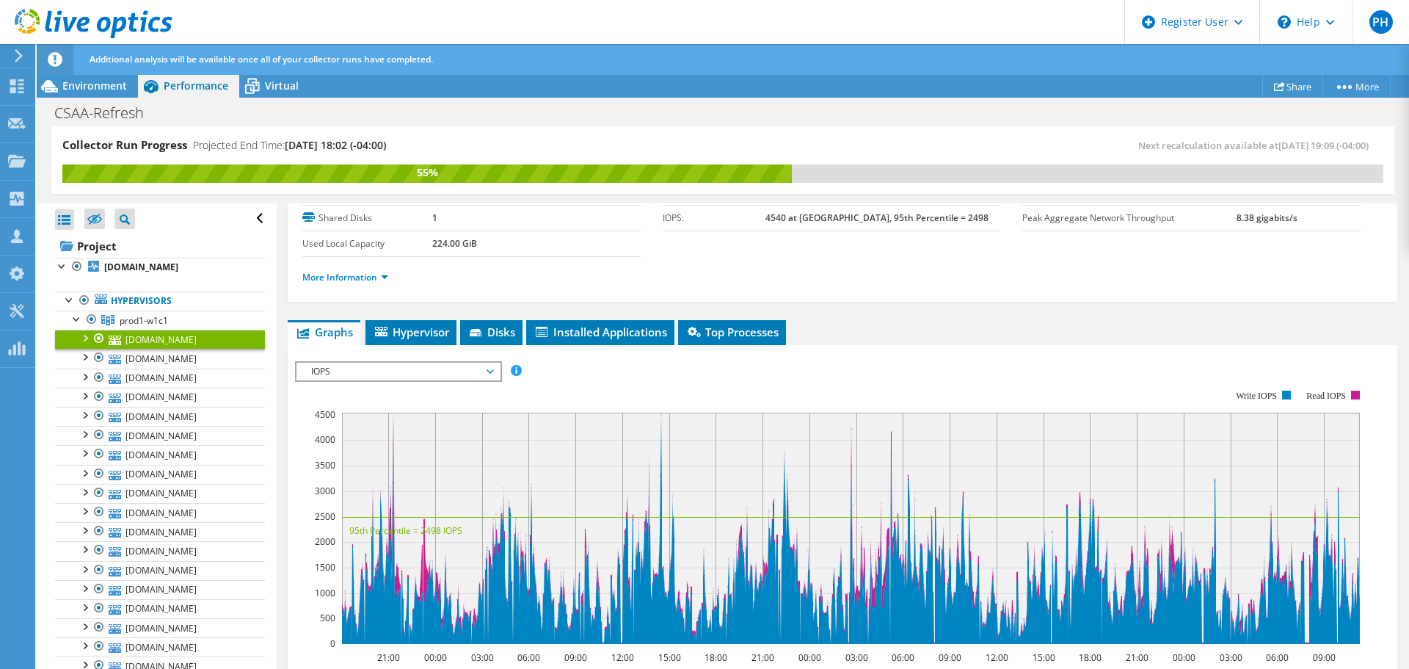
scroll to position [0, 0]
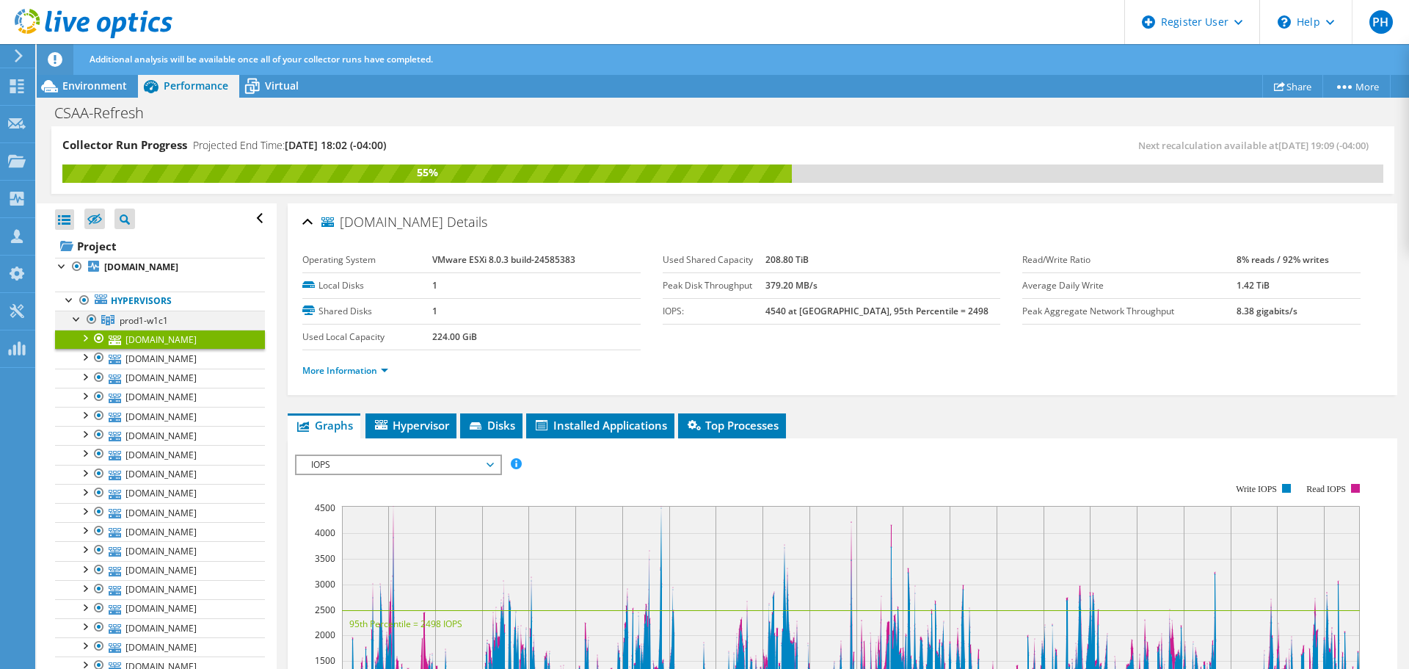
click at [75, 325] on div at bounding box center [77, 317] width 15 height 15
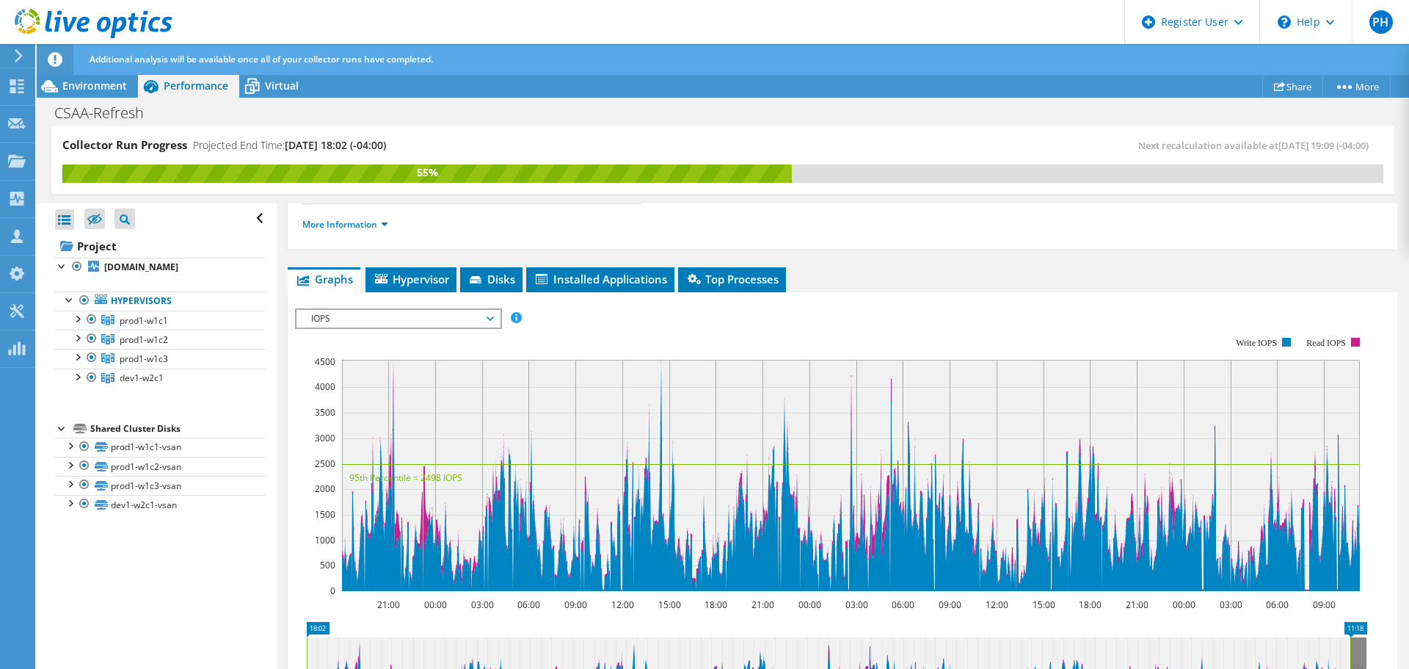
scroll to position [147, 0]
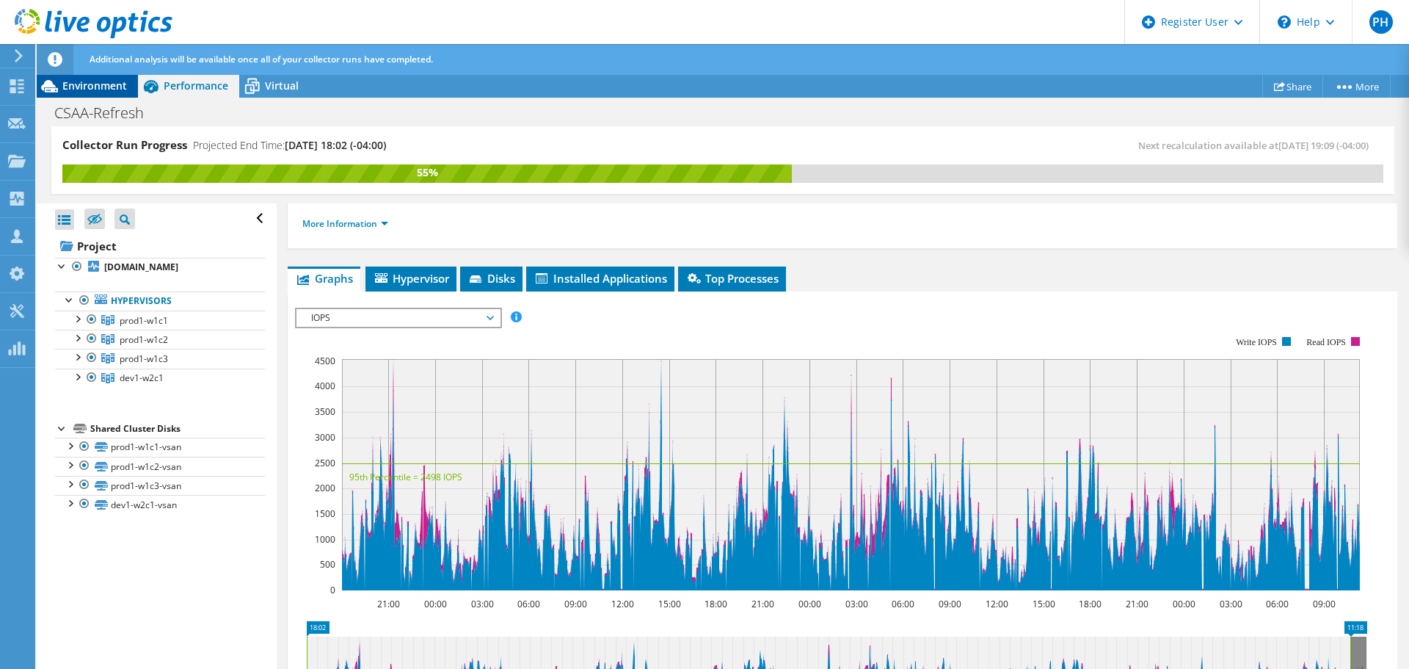
click at [104, 87] on span "Environment" at bounding box center [94, 86] width 65 height 14
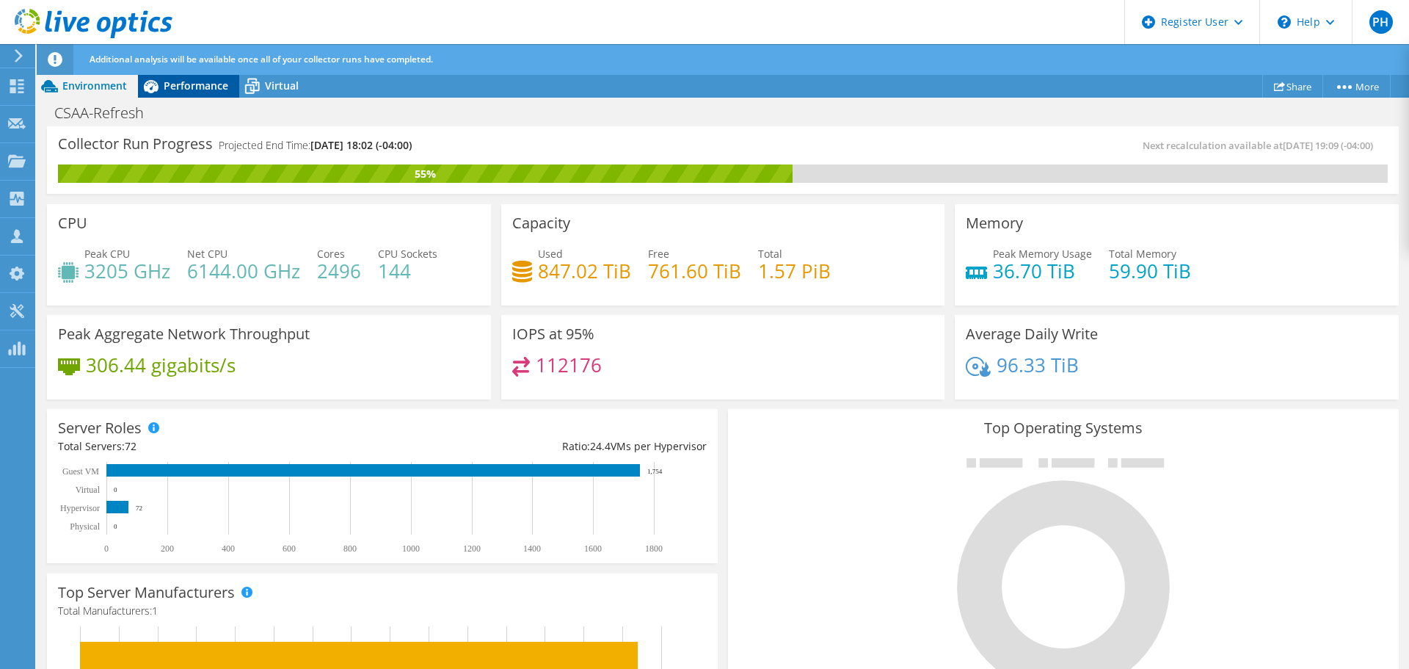
click at [188, 87] on span "Performance" at bounding box center [196, 86] width 65 height 14
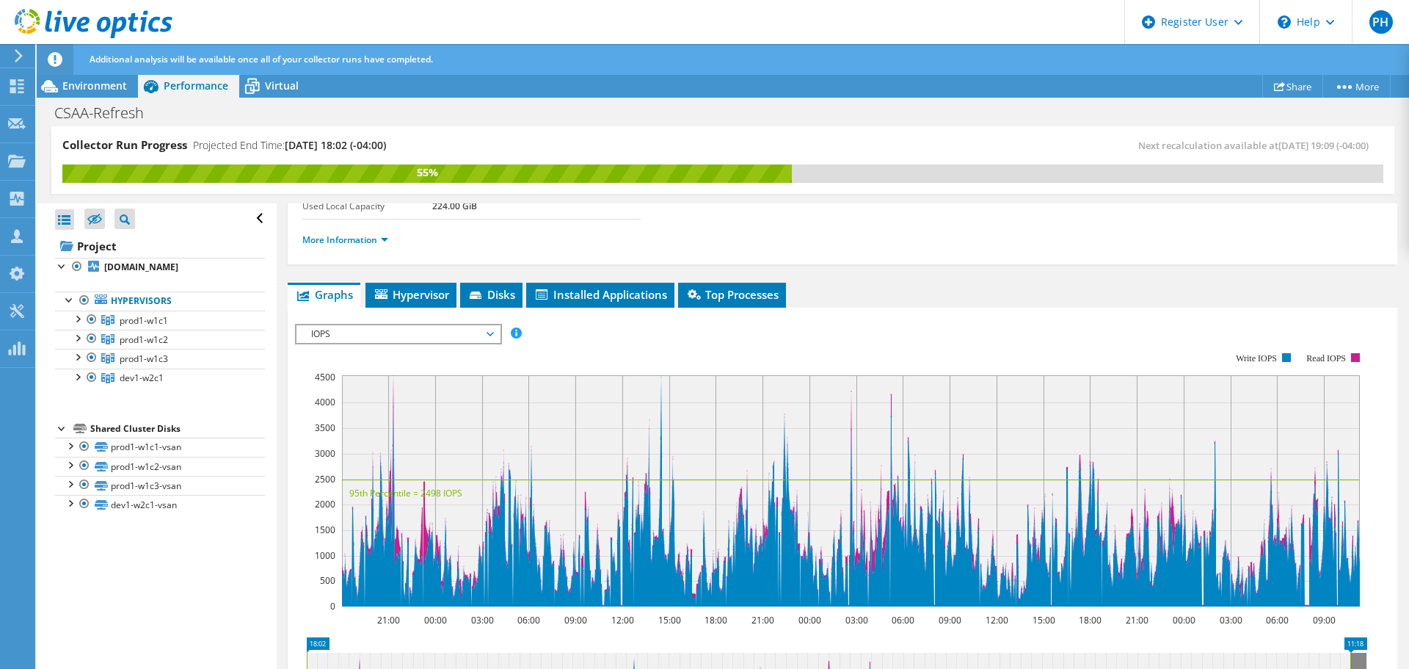
scroll to position [73, 0]
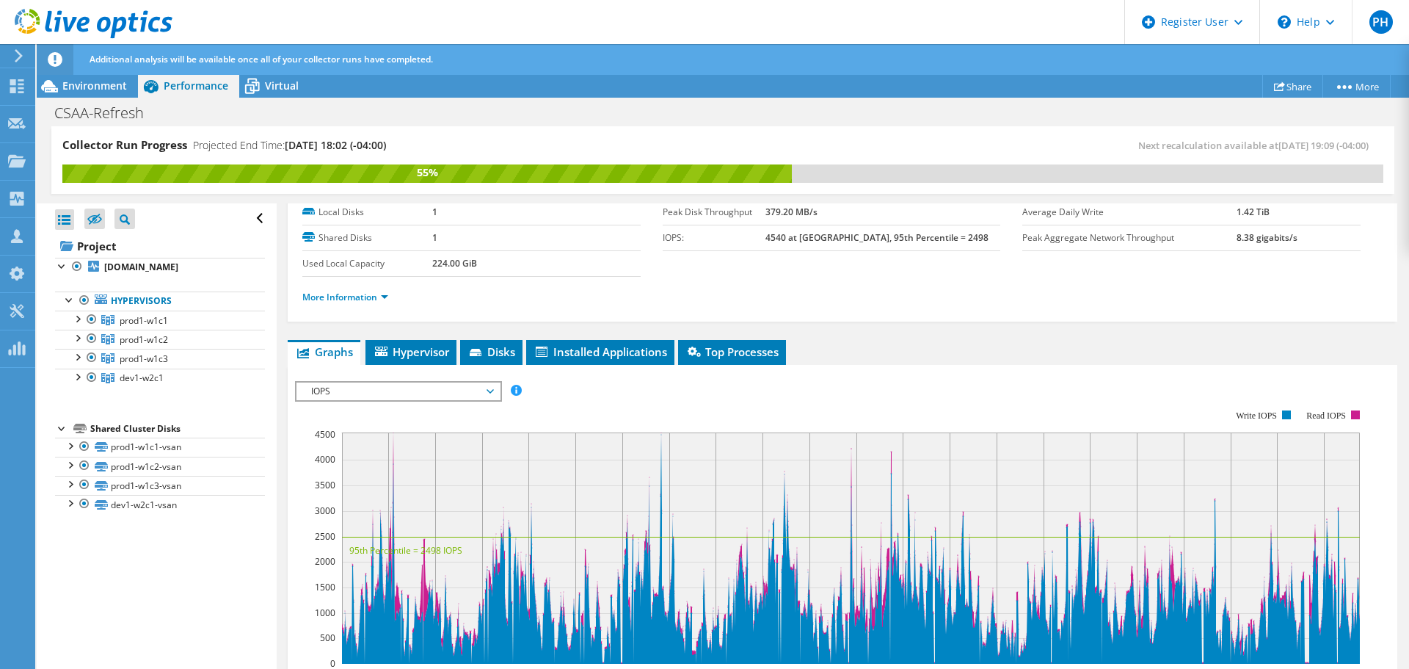
click at [493, 388] on span "IOPS" at bounding box center [398, 391] width 189 height 18
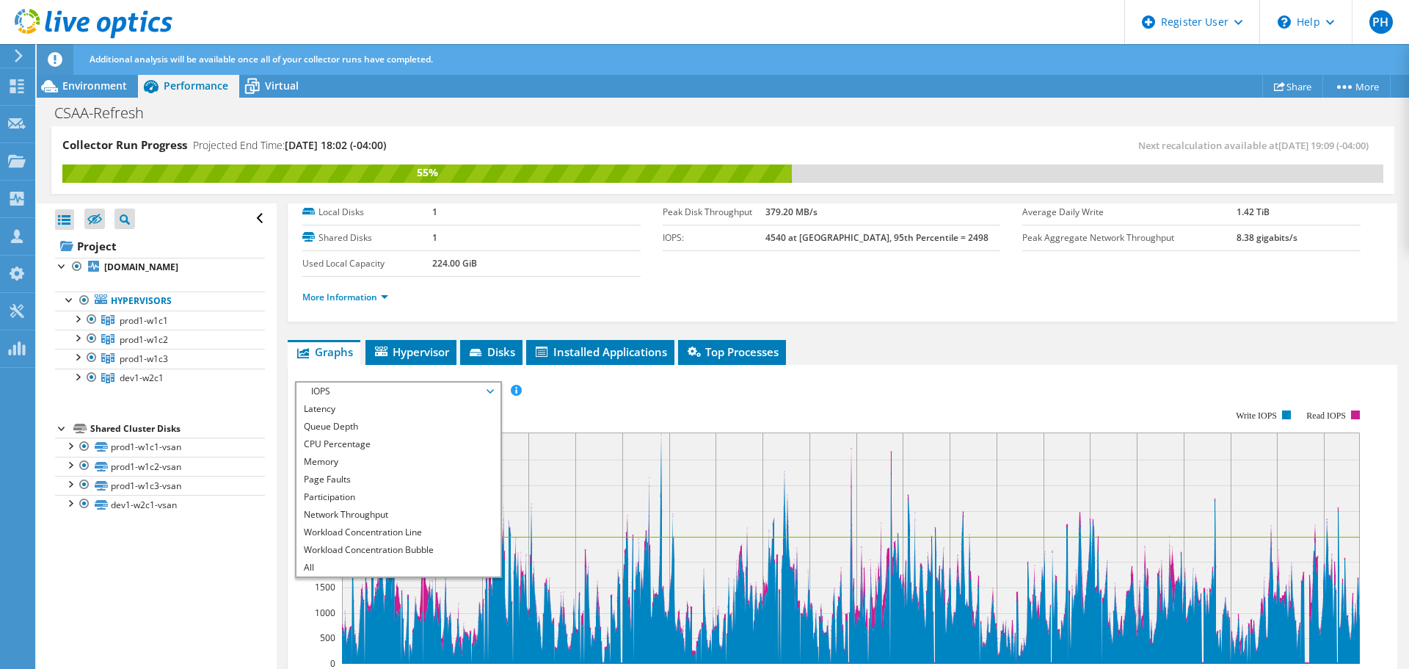
click at [591, 391] on rect at bounding box center [831, 537] width 1072 height 294
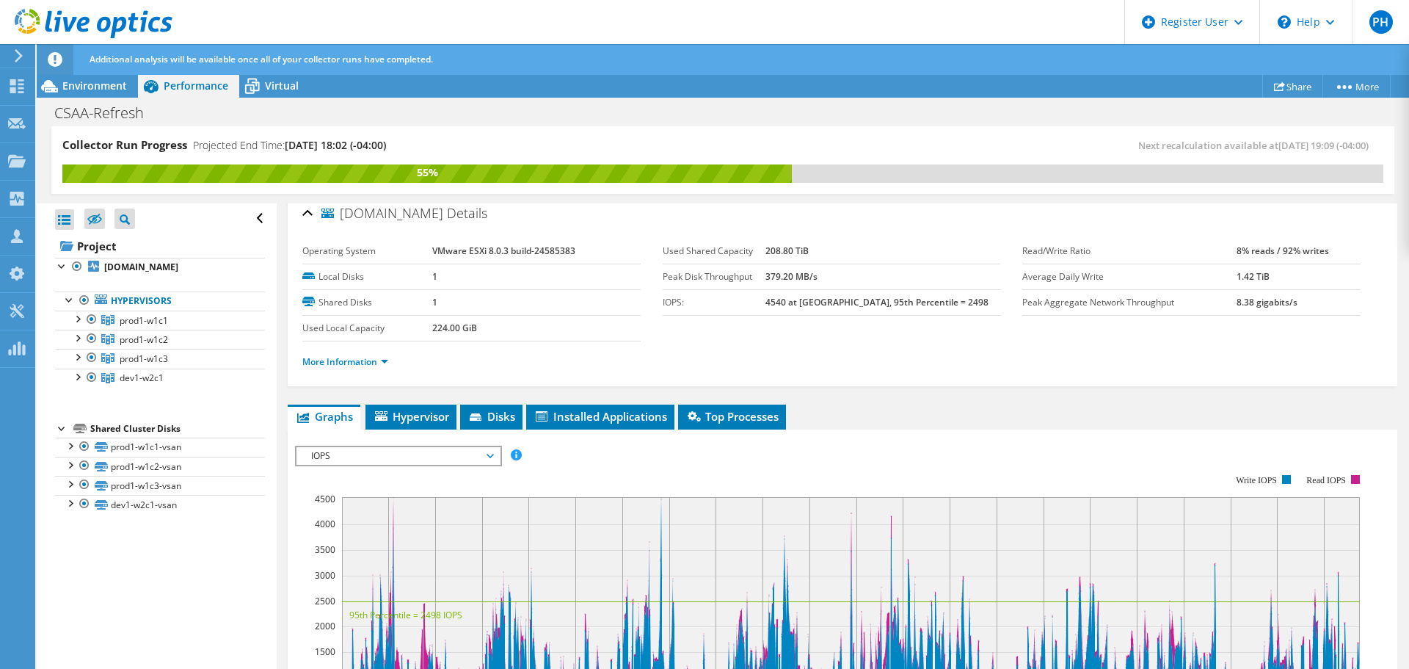
scroll to position [0, 0]
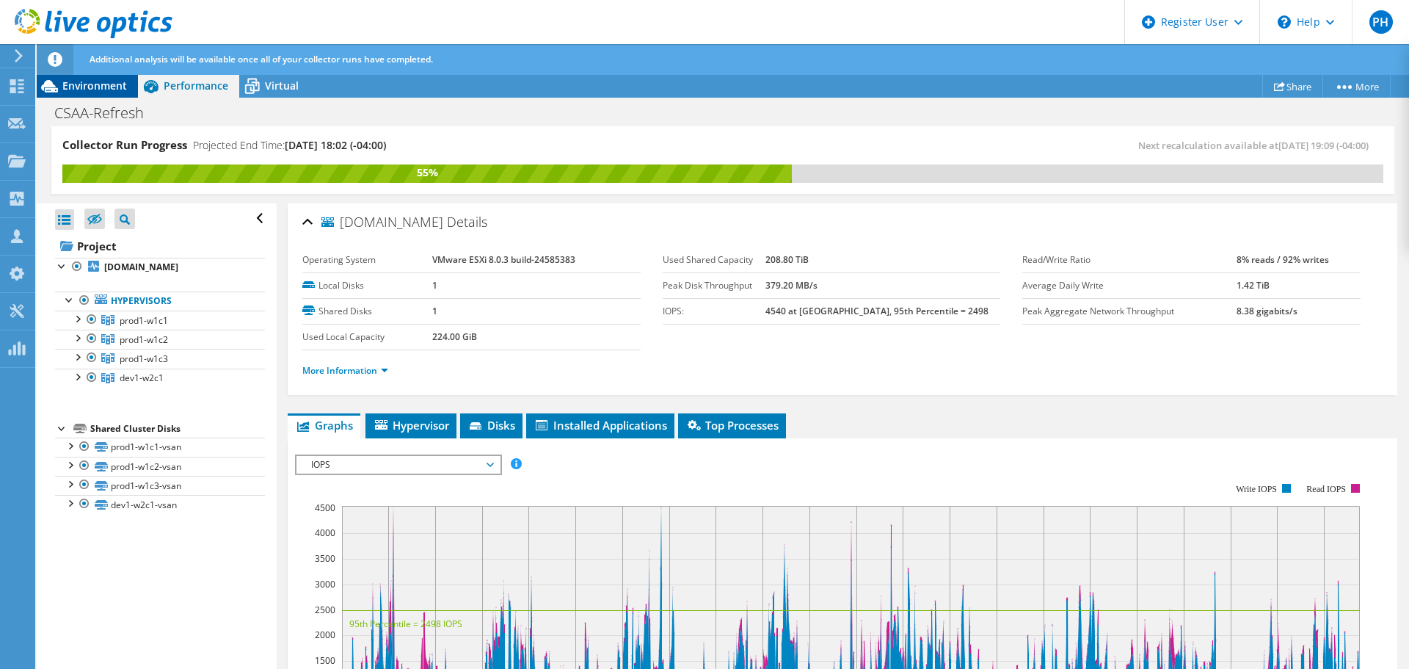
click at [87, 82] on span "Environment" at bounding box center [94, 86] width 65 height 14
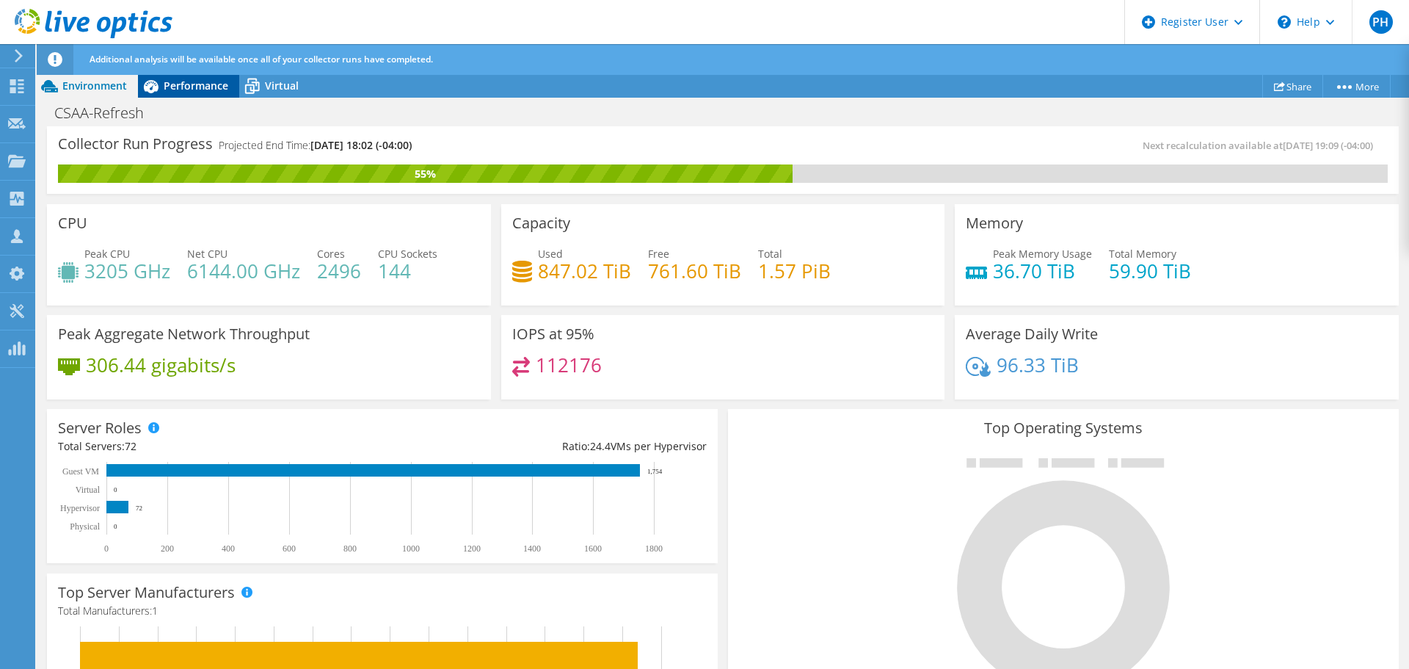
click at [198, 83] on span "Performance" at bounding box center [196, 86] width 65 height 14
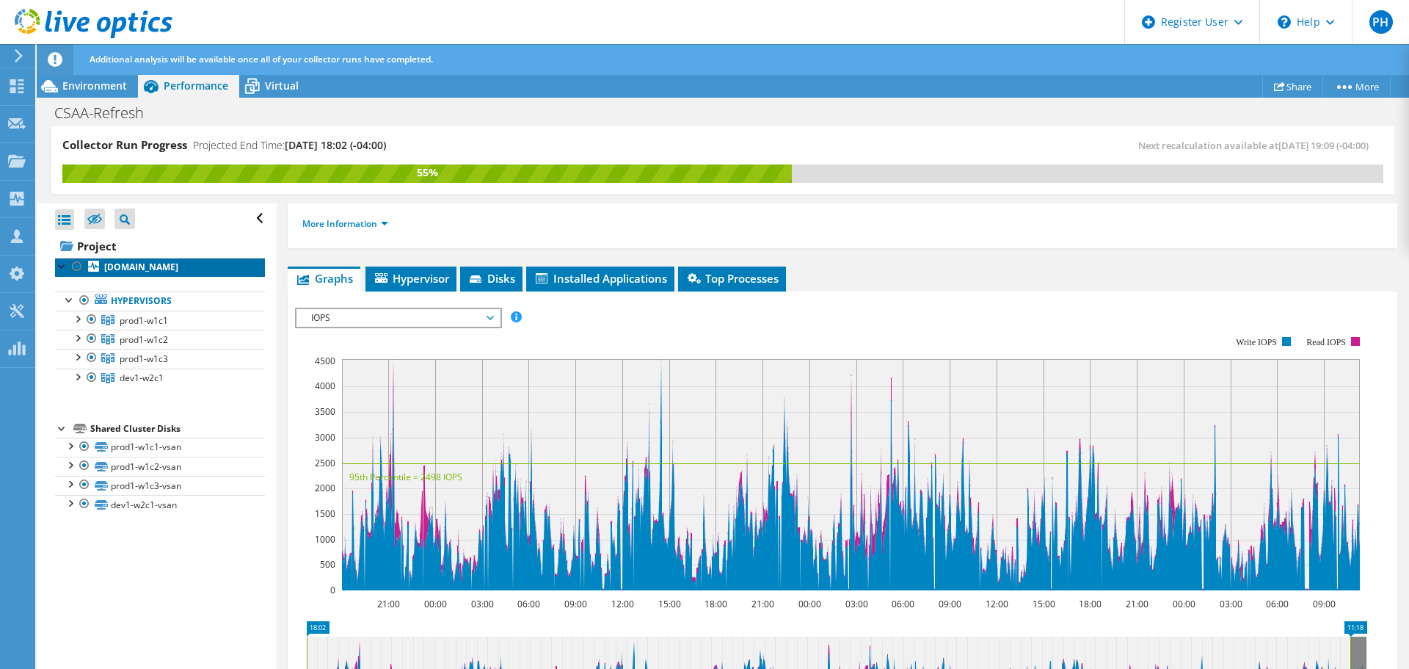
click at [161, 273] on b "prod1-w1c1-esxi01.ent.rt.csaa.com" at bounding box center [141, 267] width 74 height 12
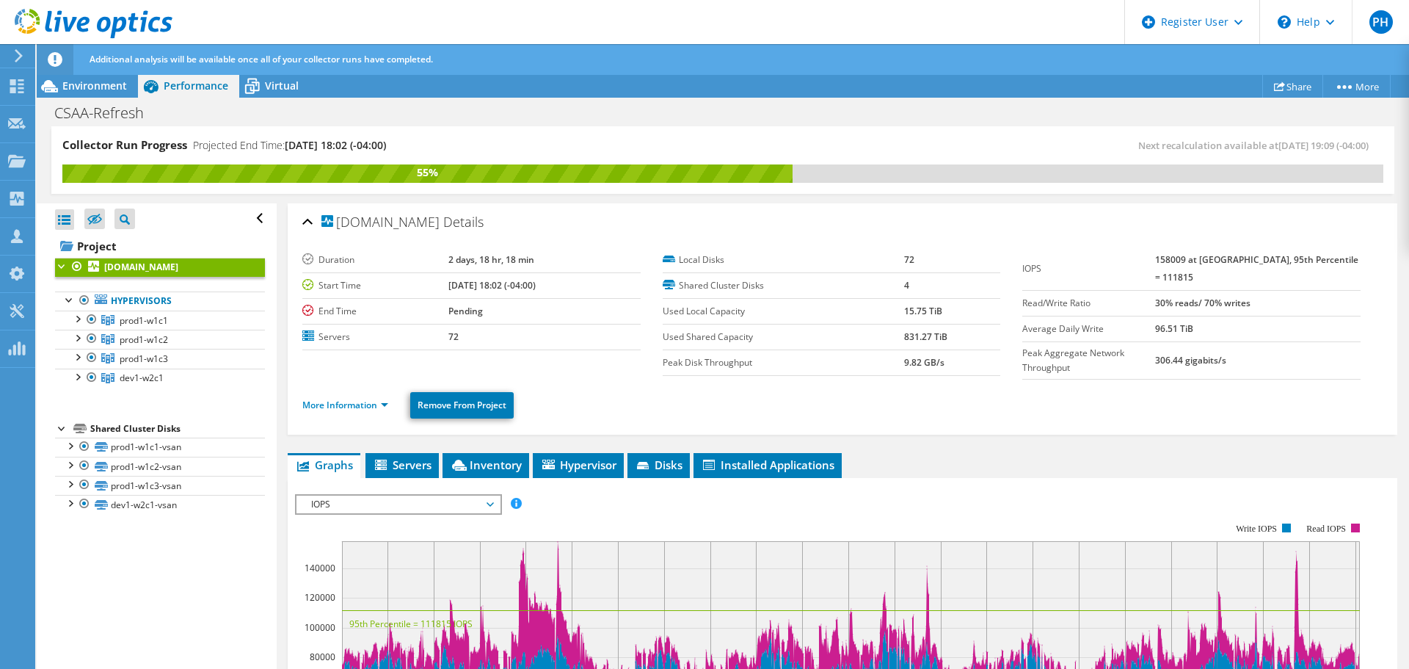
click at [92, 74] on div "Additional analysis will be available once all of your collector runs have comp…" at bounding box center [750, 59] width 1329 height 31
click at [98, 87] on span "Environment" at bounding box center [94, 86] width 65 height 14
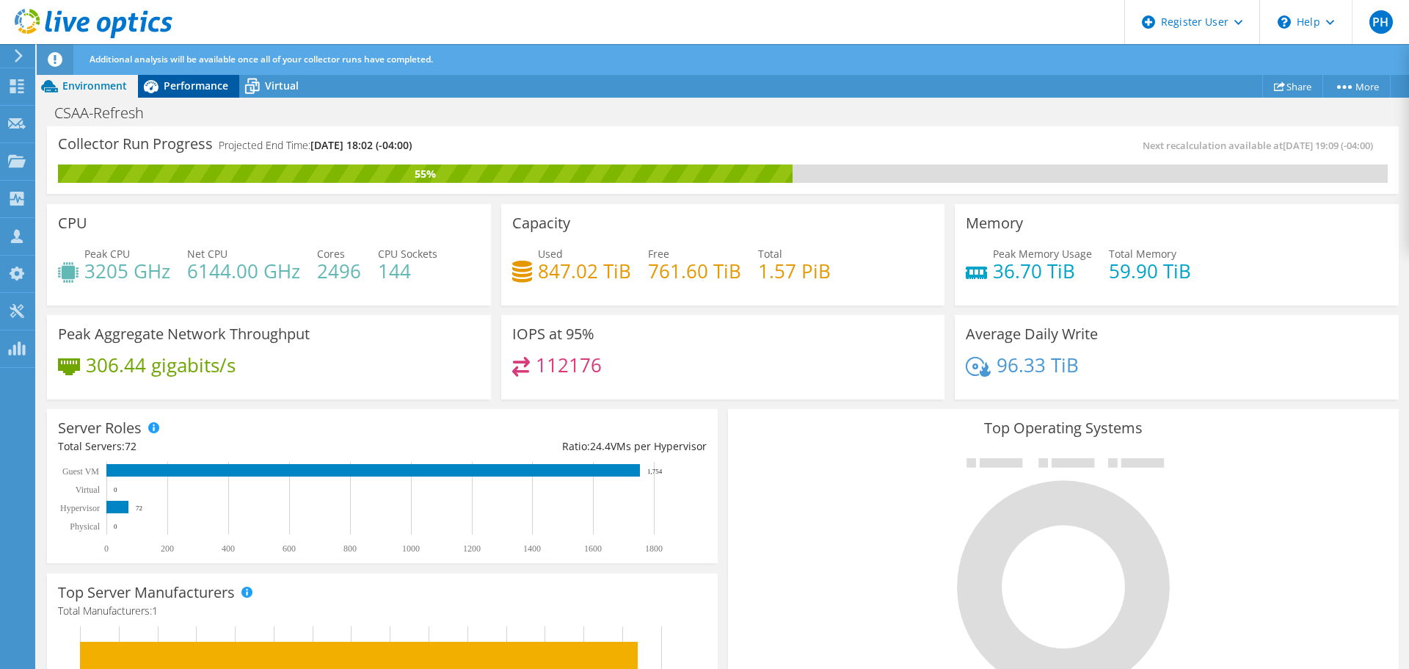
click at [189, 87] on span "Performance" at bounding box center [196, 86] width 65 height 14
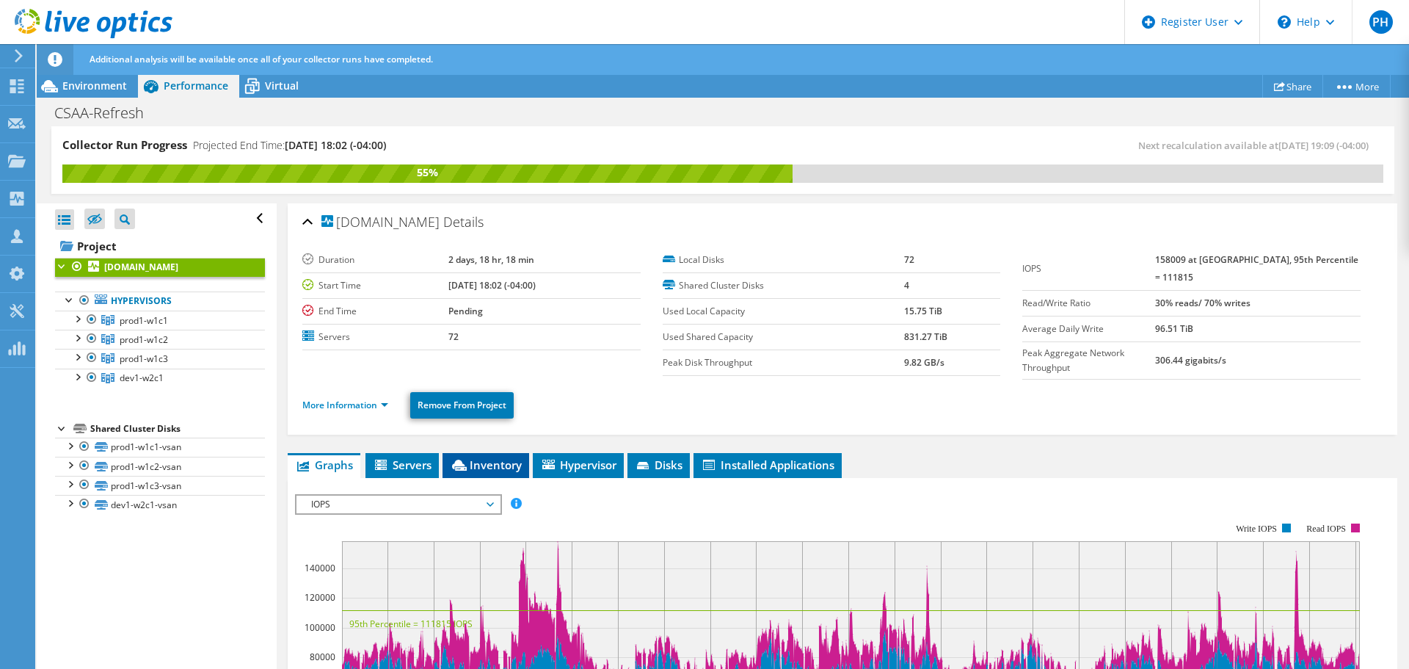
click at [479, 460] on span "Inventory" at bounding box center [486, 464] width 72 height 15
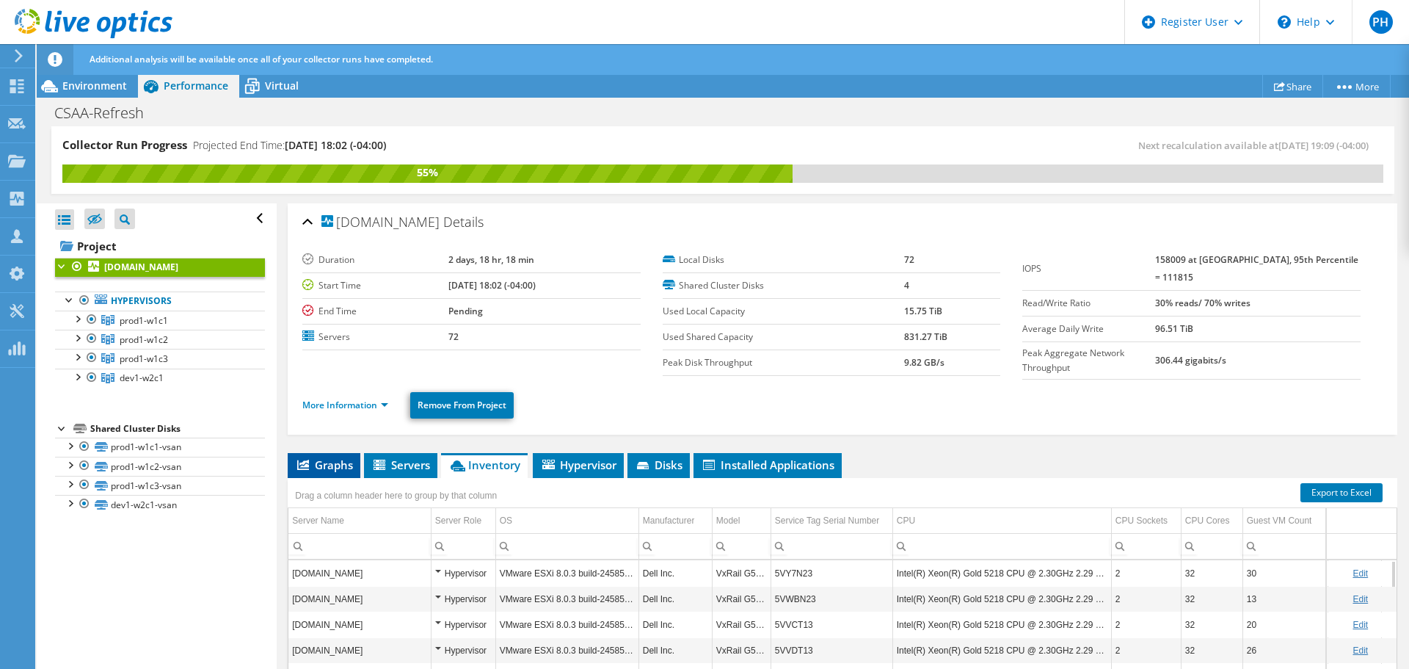
click at [327, 462] on span "Graphs" at bounding box center [324, 464] width 58 height 15
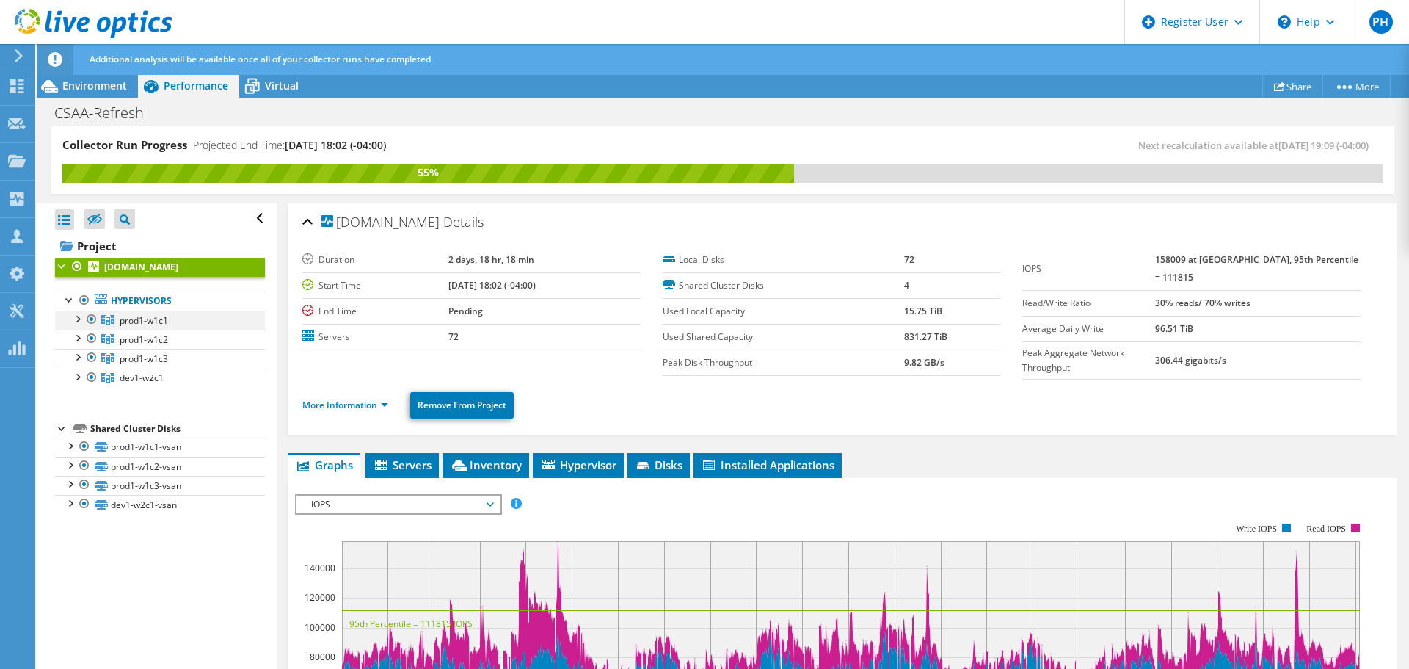
click at [78, 325] on div at bounding box center [77, 317] width 15 height 15
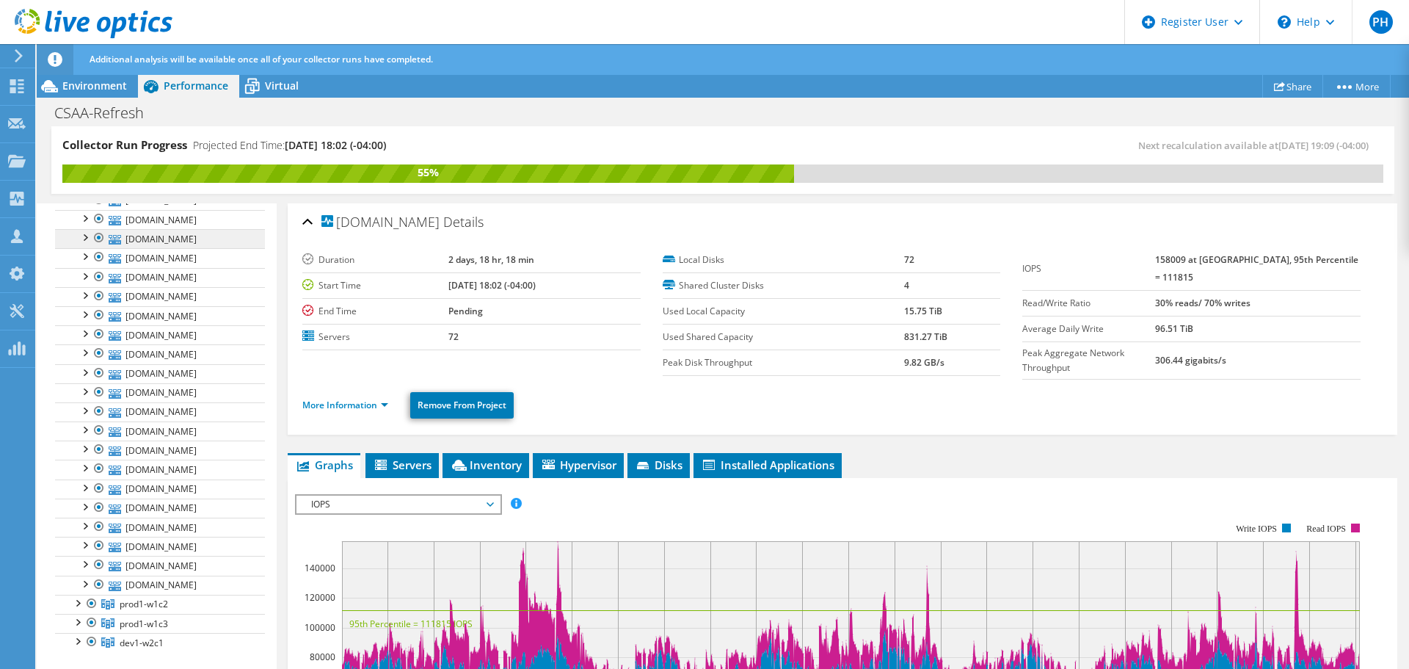
scroll to position [73, 0]
click at [73, 252] on div at bounding box center [77, 244] width 15 height 15
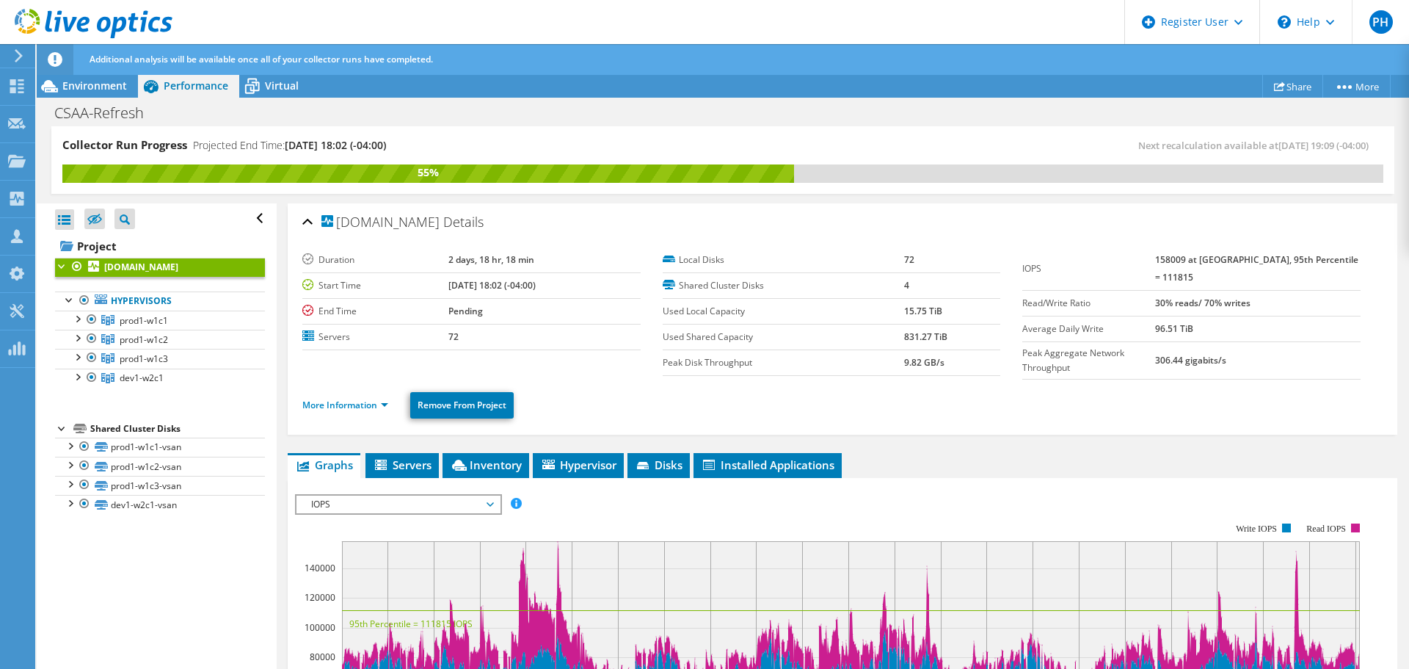
scroll to position [0, 0]
